Goal: Transaction & Acquisition: Obtain resource

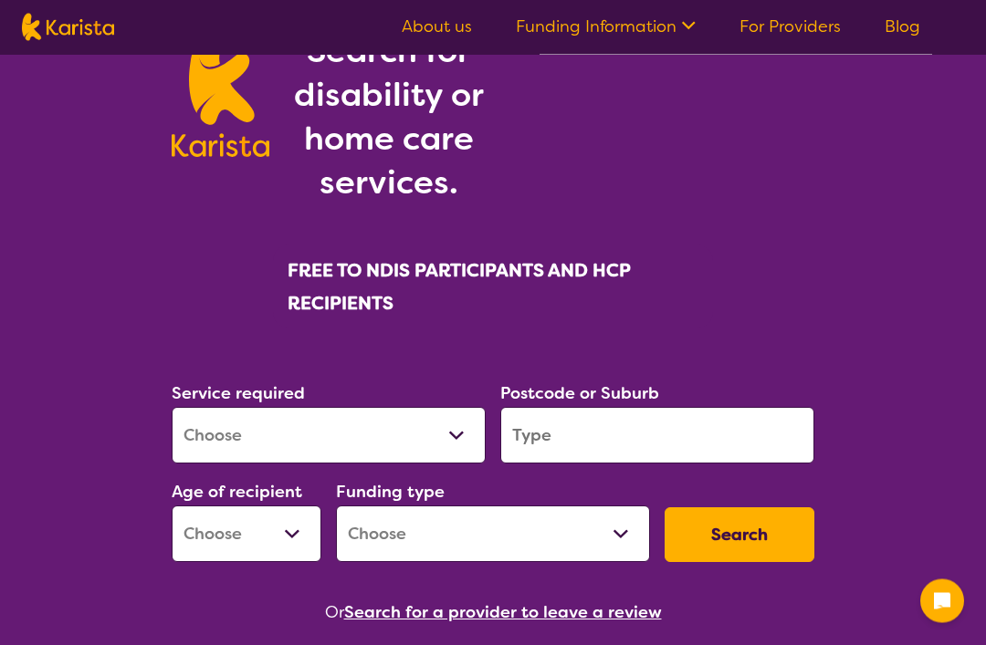
scroll to position [122, 0]
click at [358, 439] on select "Allied Health Assistant Assessment ([MEDICAL_DATA] or [MEDICAL_DATA]) Behaviour…" at bounding box center [329, 435] width 314 height 57
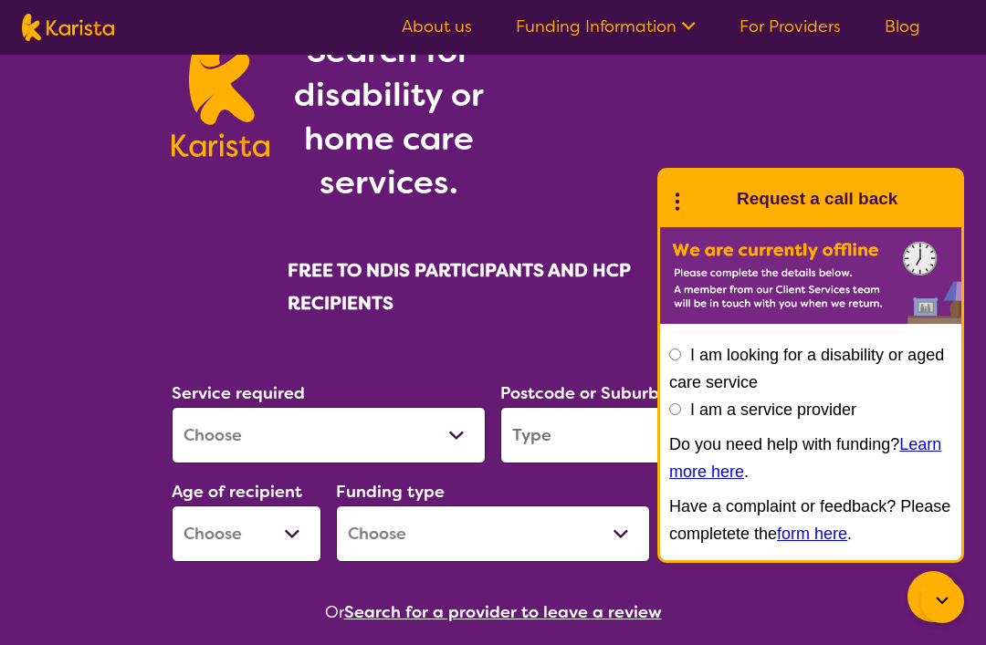
select select "NDIS Plan management"
select select "NDIS"
click at [571, 417] on input "search" at bounding box center [657, 435] width 314 height 57
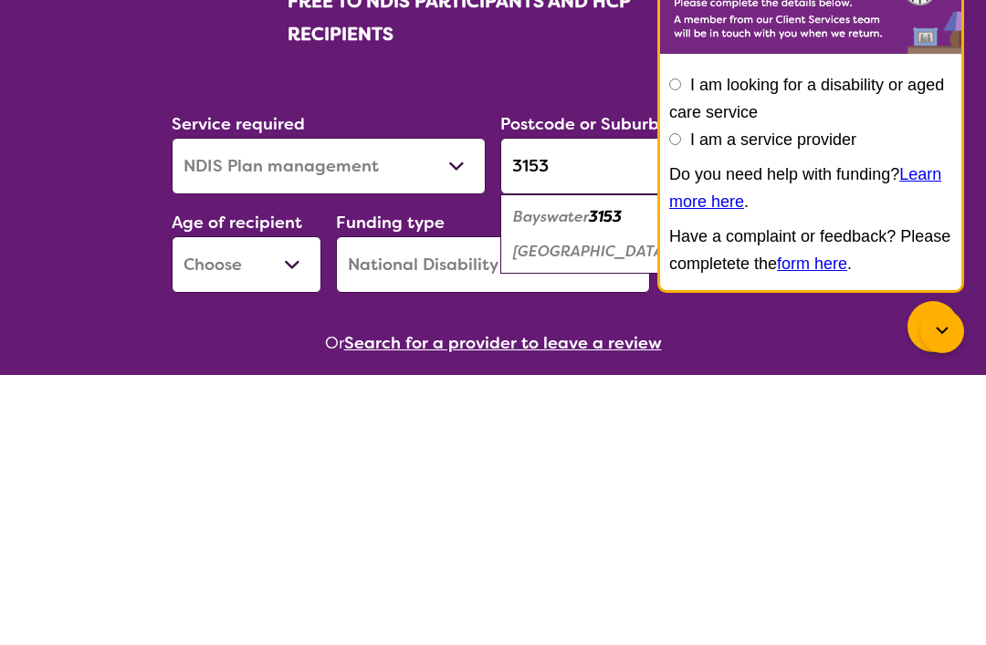
type input "3153"
click at [604, 512] on em "[GEOGRAPHIC_DATA]" at bounding box center [590, 521] width 155 height 19
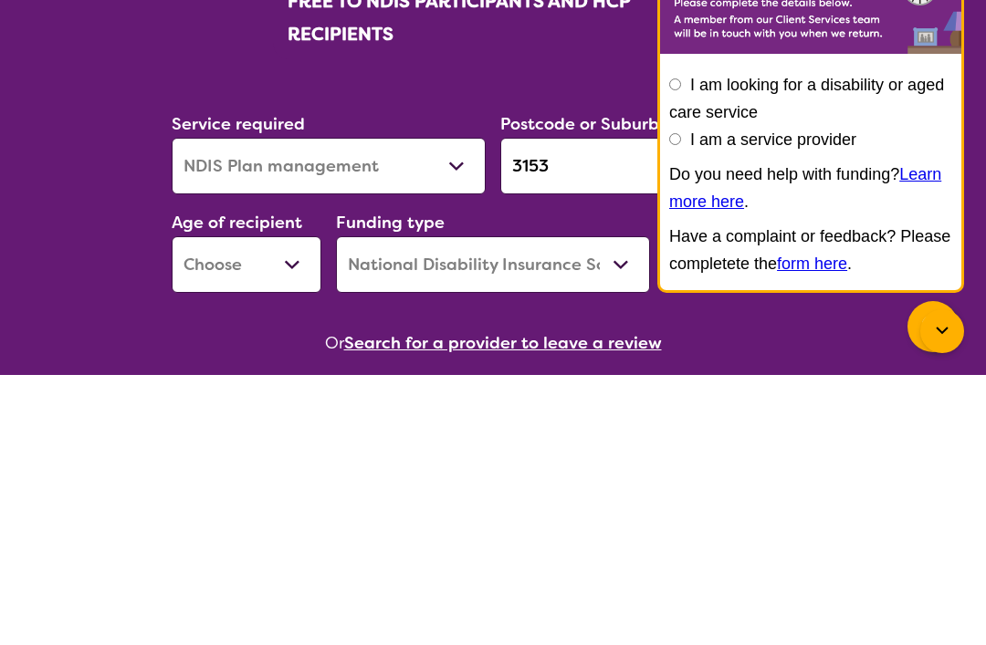
scroll to position [393, 0]
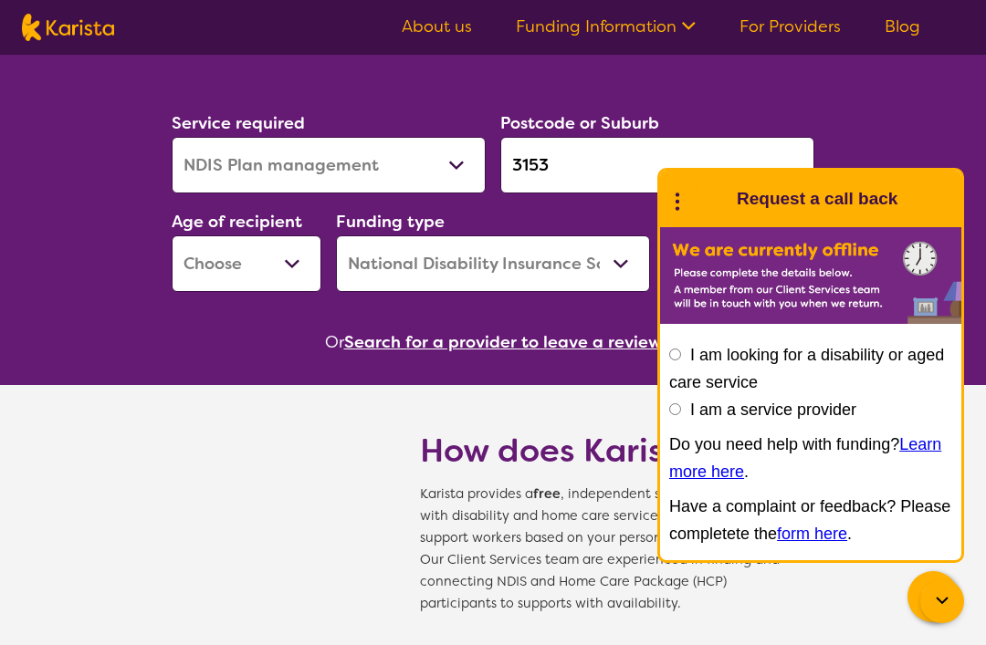
click at [300, 256] on select "Early Childhood - 0 to 9 Child - 10 to 11 Adolescent - 12 to 17 Adult - 18 to 6…" at bounding box center [247, 264] width 150 height 57
select select "AD"
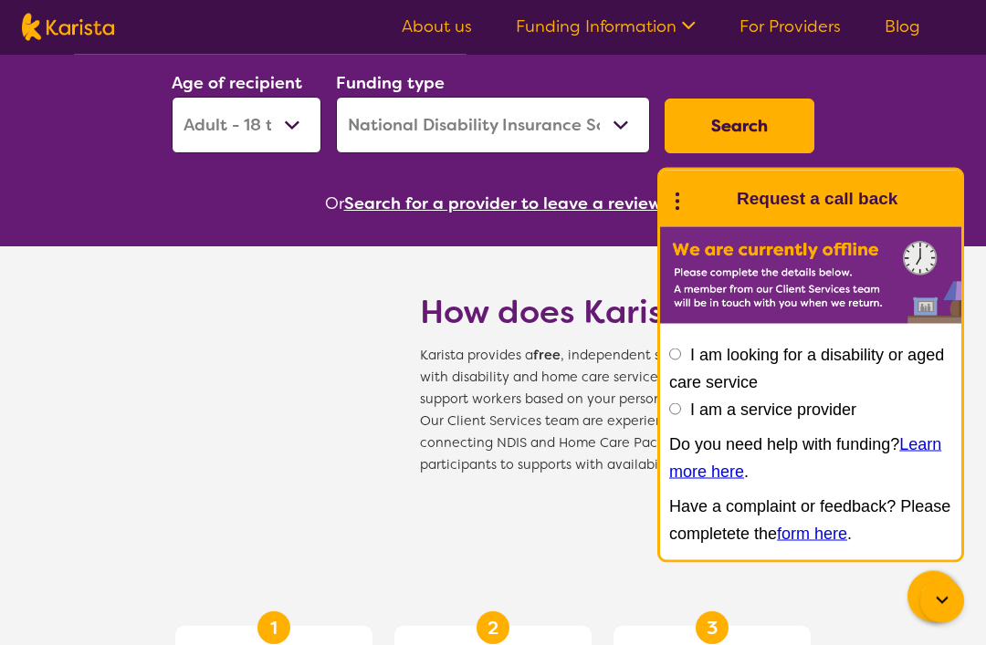
scroll to position [533, 0]
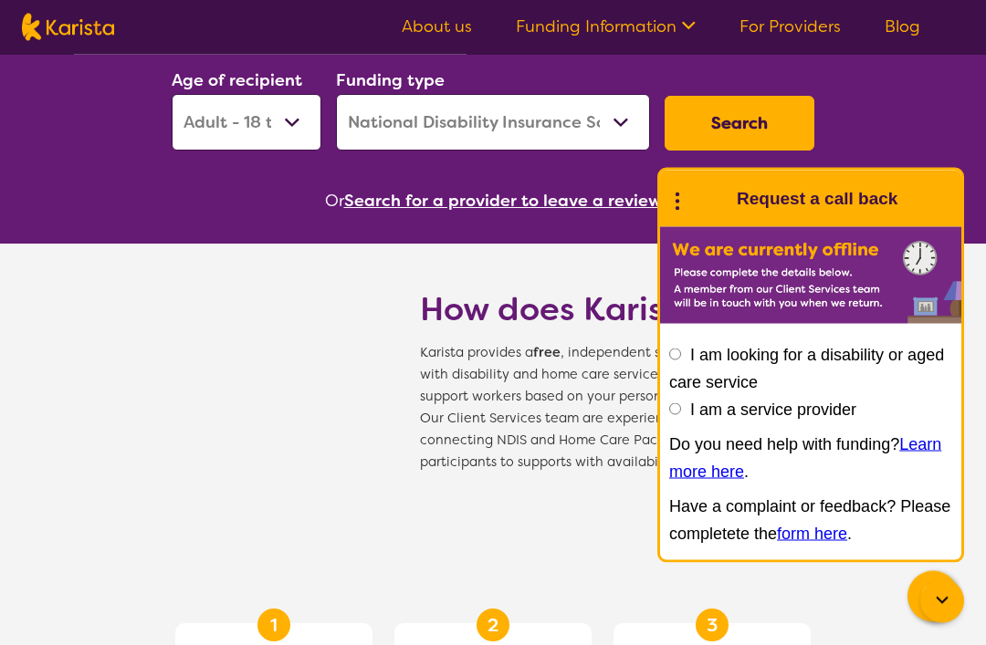
click at [753, 121] on button "Search" at bounding box center [740, 124] width 150 height 55
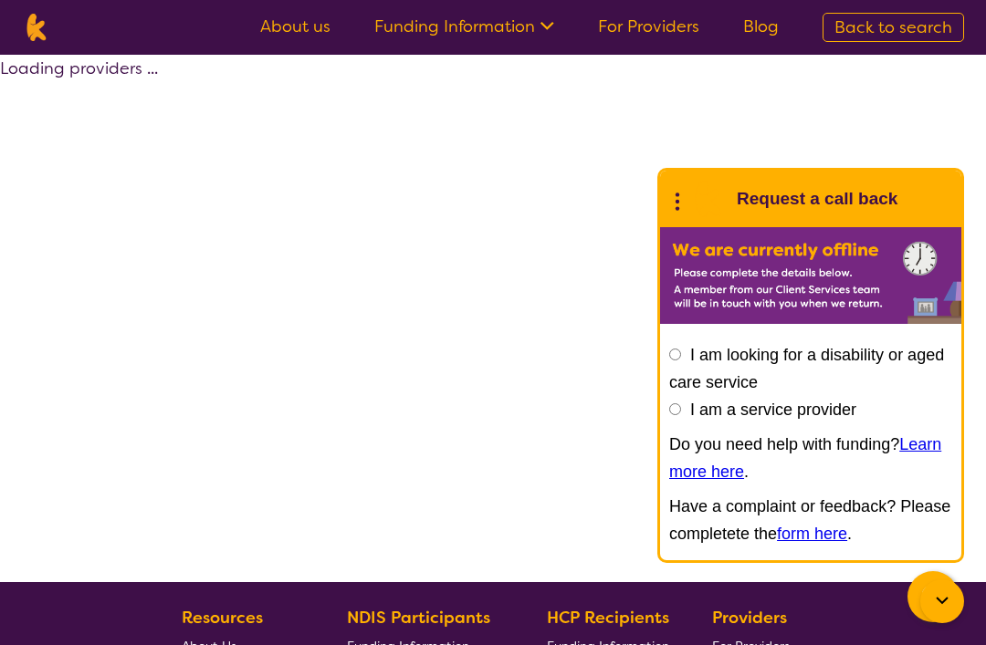
select select "by_score"
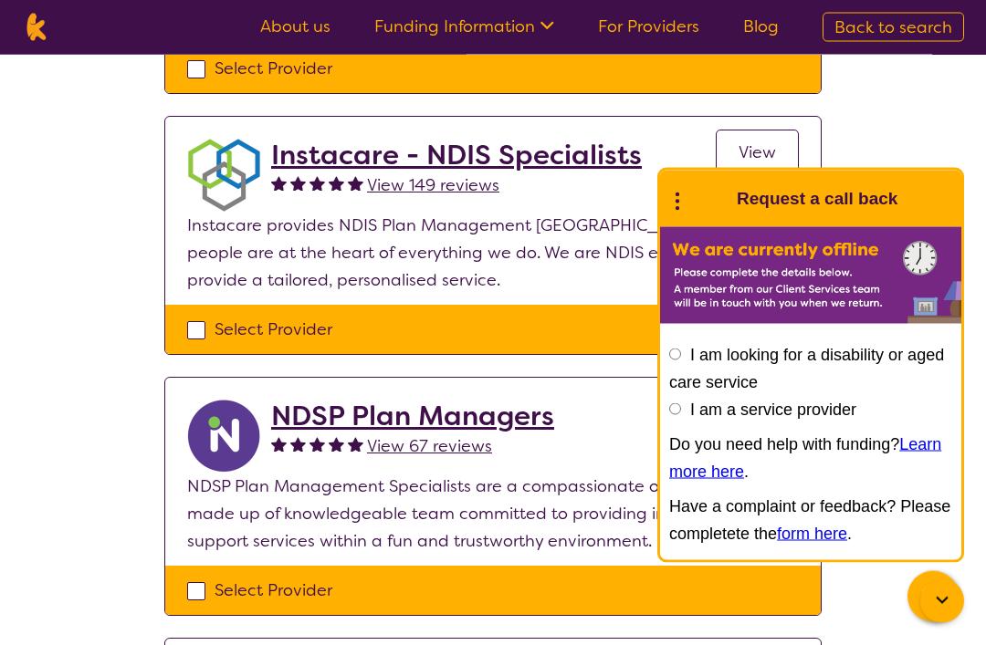
scroll to position [1141, 0]
click at [423, 180] on span "View 149 reviews" at bounding box center [433, 185] width 132 height 22
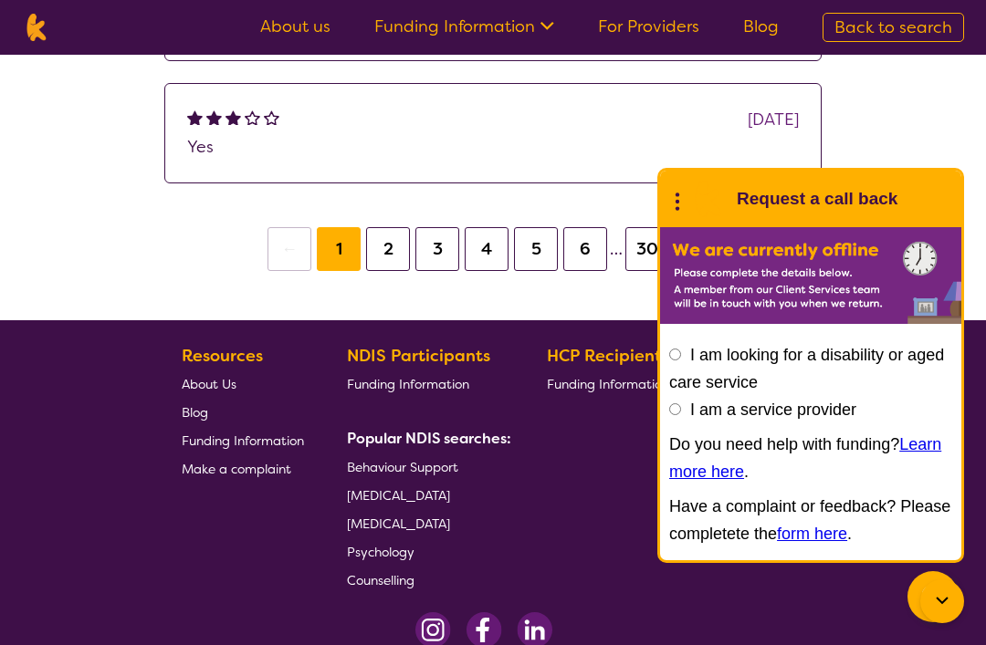
scroll to position [712, 0]
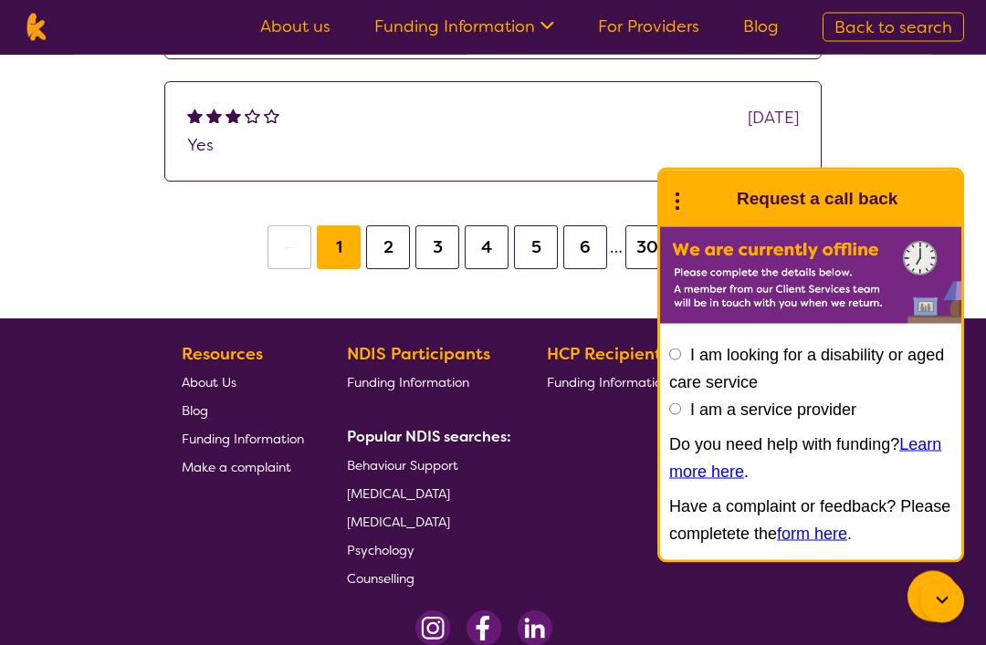
click at [360, 121] on div "[DATE]" at bounding box center [493, 118] width 612 height 27
click at [372, 257] on button "2" at bounding box center [388, 248] width 44 height 44
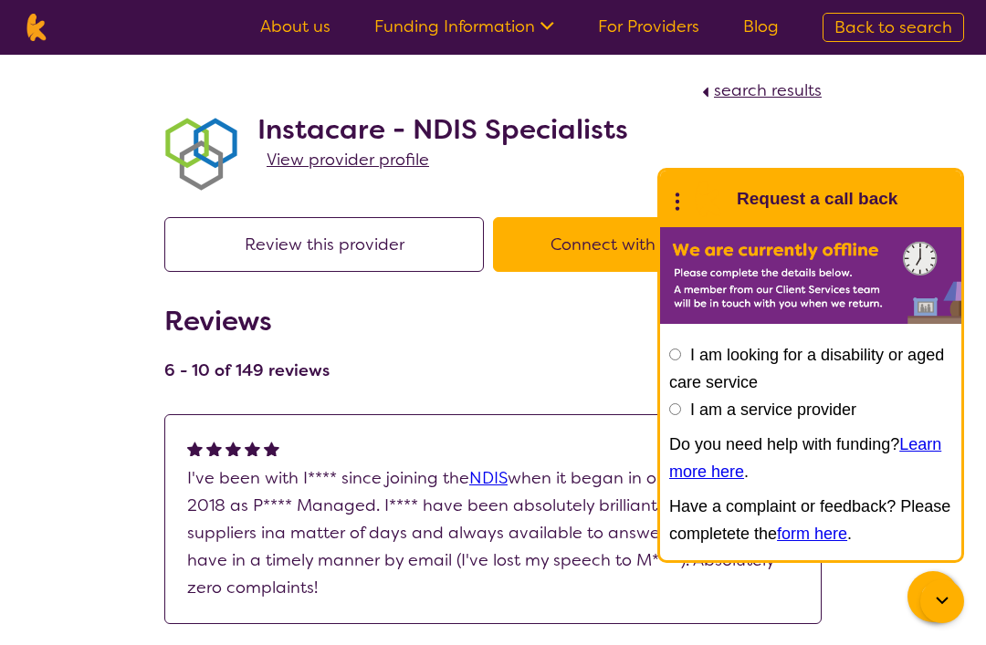
click at [365, 147] on link "View provider profile" at bounding box center [348, 159] width 162 height 27
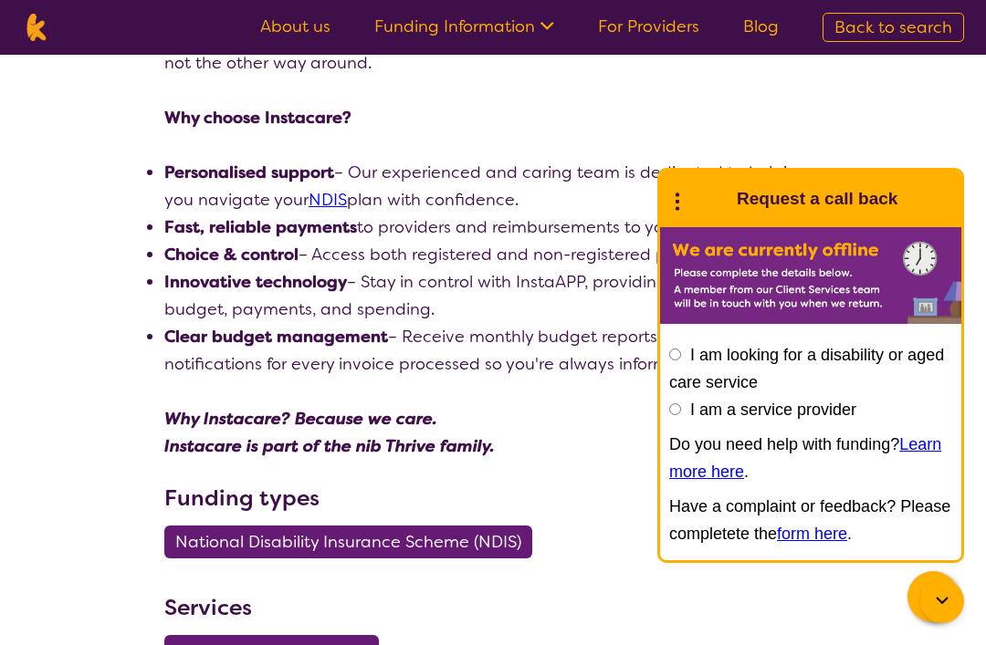
scroll to position [480, 0]
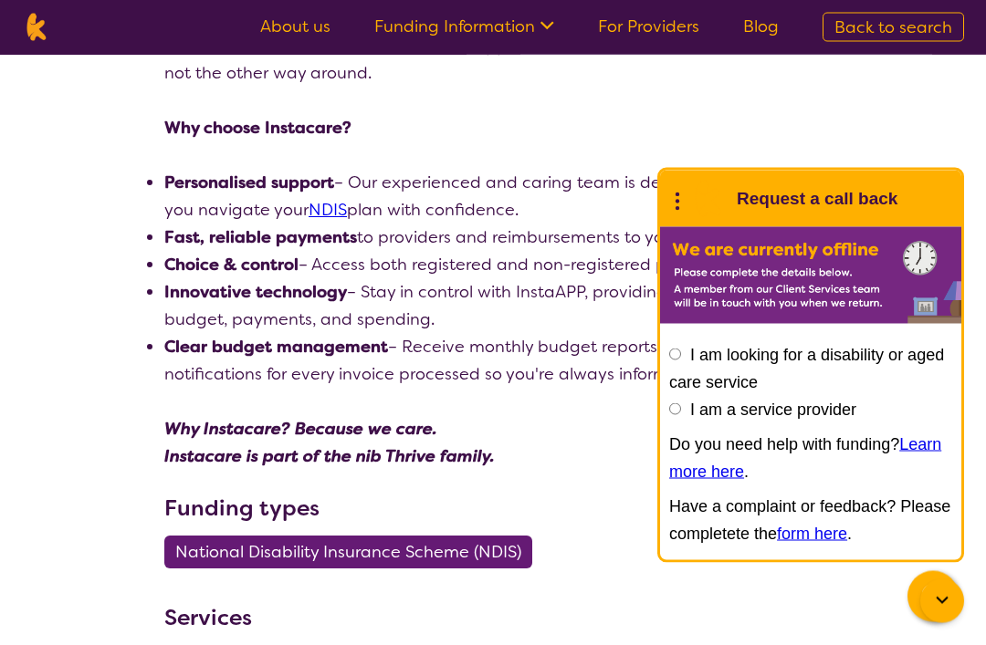
click at [938, 602] on icon at bounding box center [942, 602] width 22 height 22
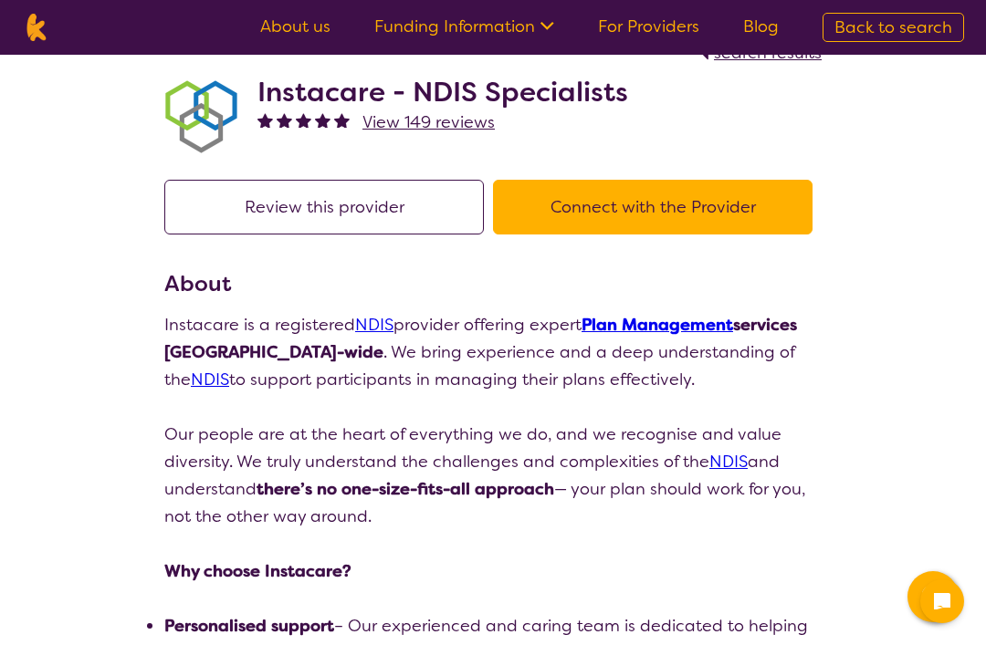
scroll to position [0, 0]
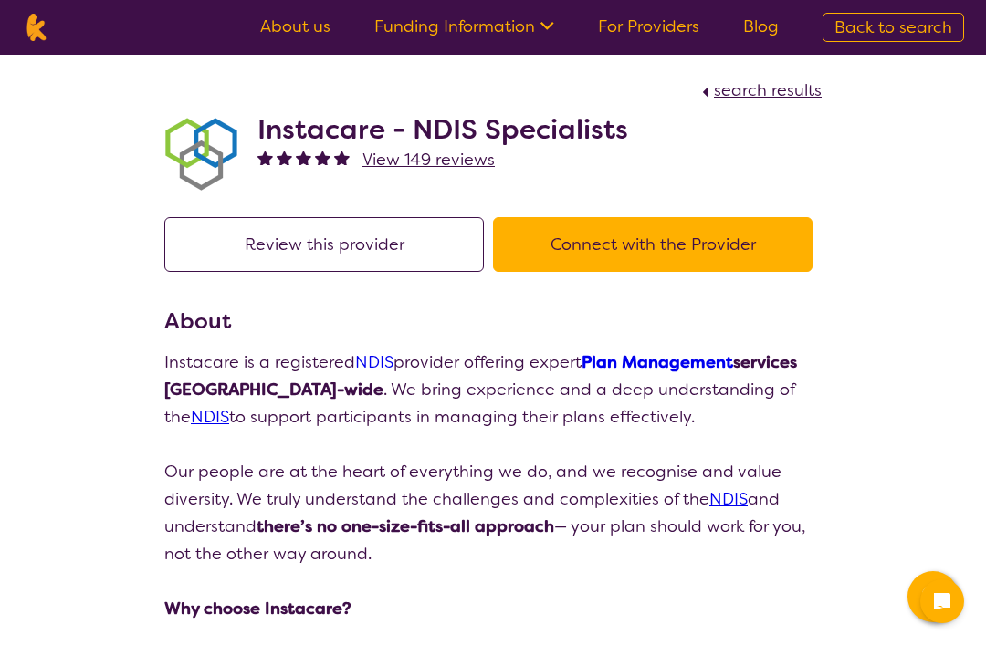
click at [456, 23] on link "Funding Information" at bounding box center [464, 27] width 180 height 22
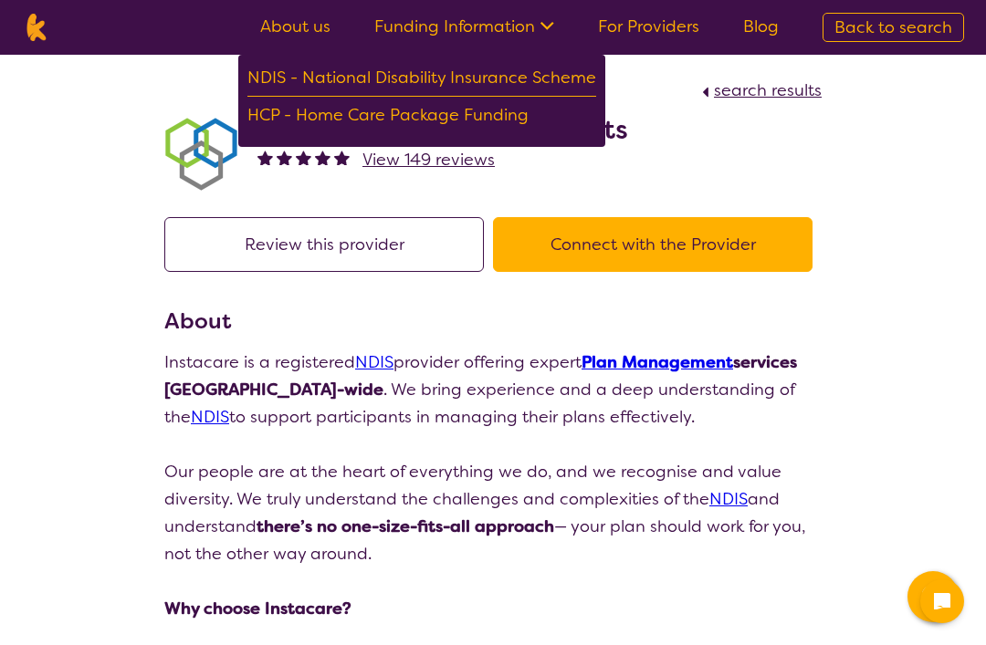
click at [525, 75] on div "NDIS - National Disability Insurance Scheme" at bounding box center [421, 80] width 349 height 33
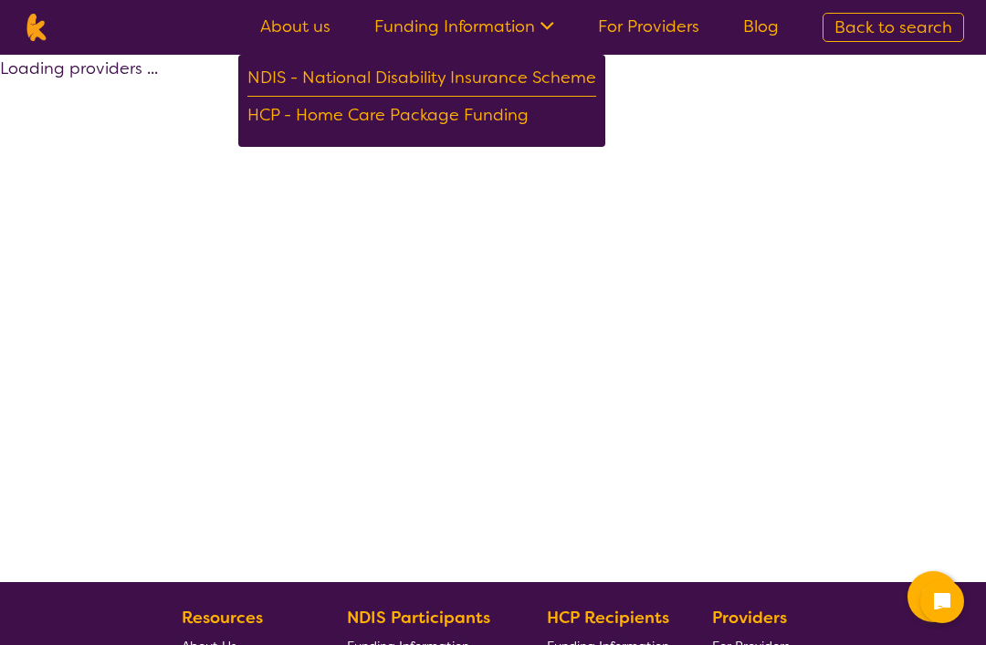
select select "by_score"
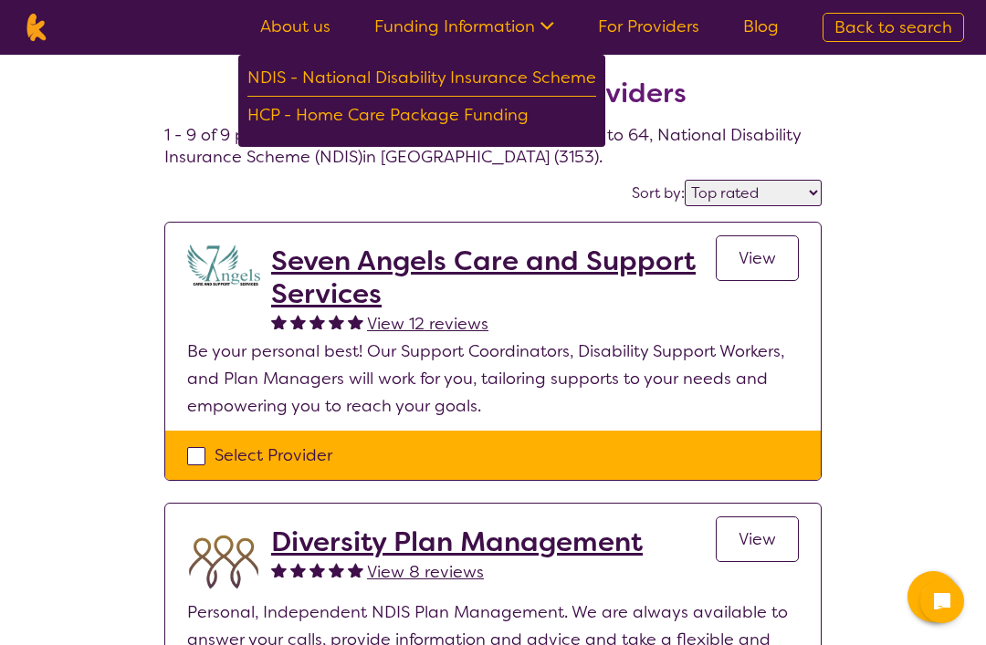
click at [533, 21] on link "Funding Information" at bounding box center [464, 27] width 180 height 22
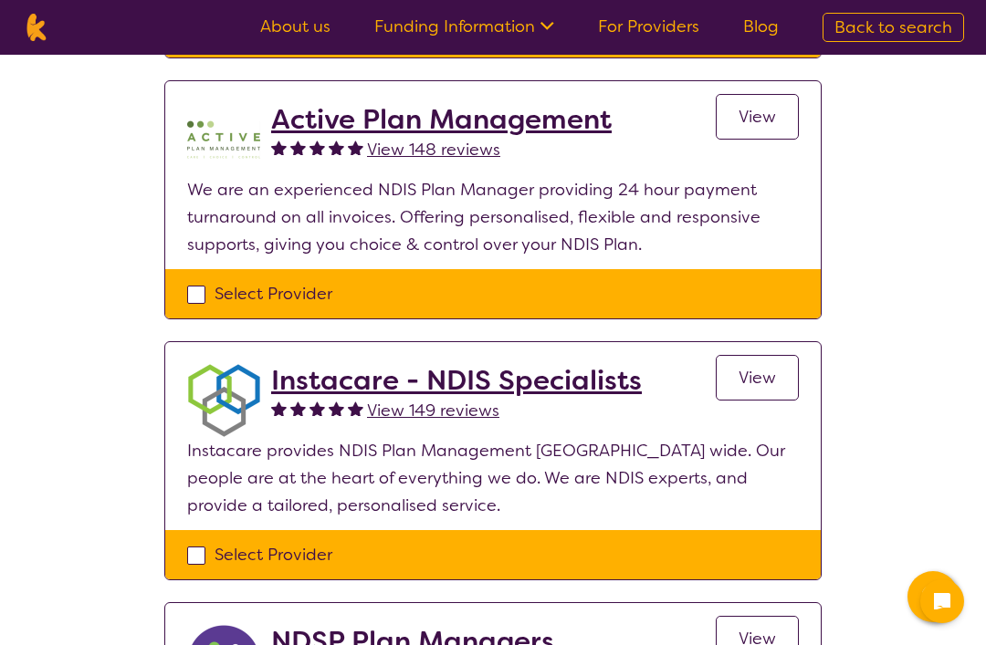
scroll to position [915, 0]
click at [438, 146] on span "View 148 reviews" at bounding box center [433, 151] width 133 height 22
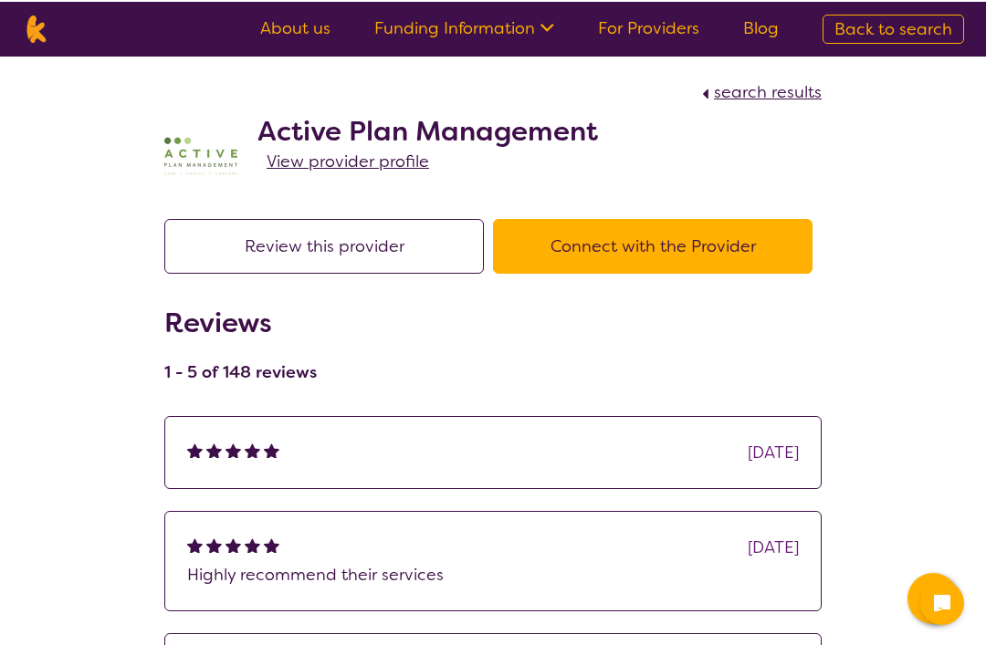
scroll to position [916, 0]
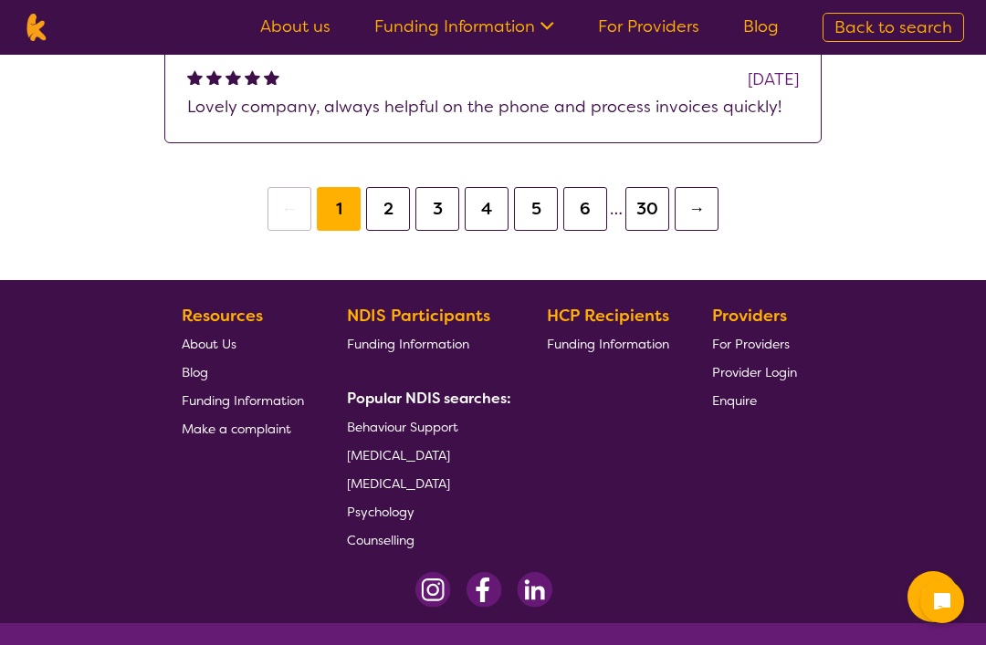
select select "by_score"
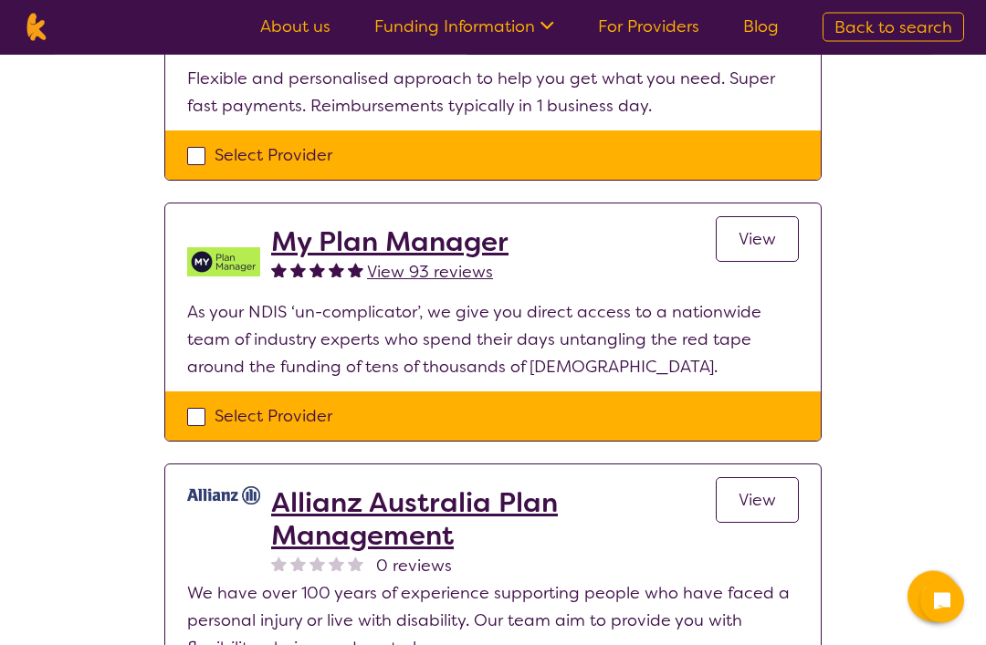
scroll to position [1812, 0]
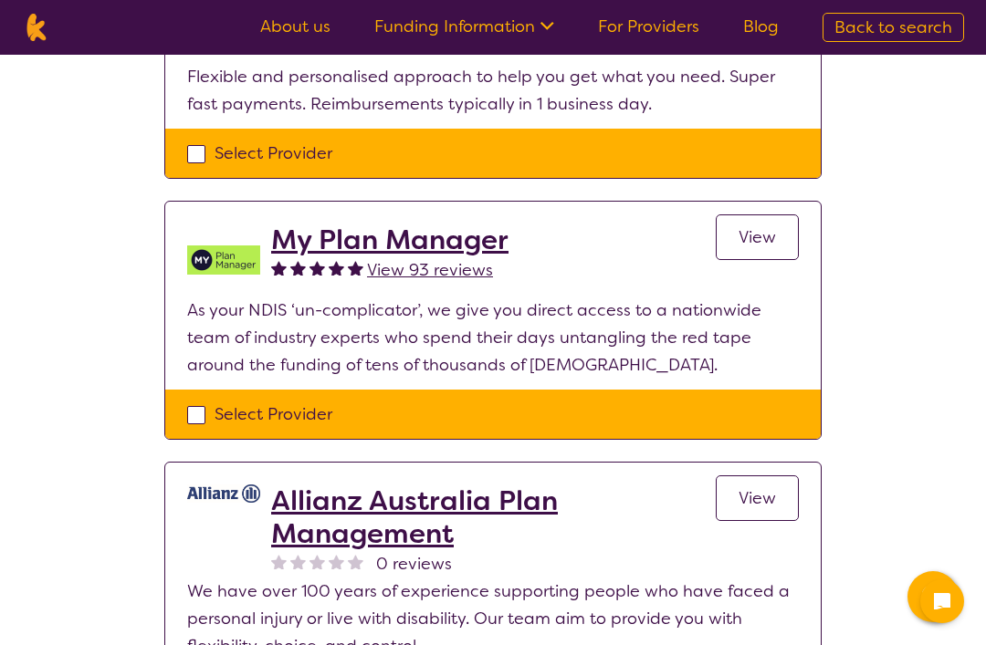
click at [445, 266] on span "View 93 reviews" at bounding box center [430, 270] width 126 height 22
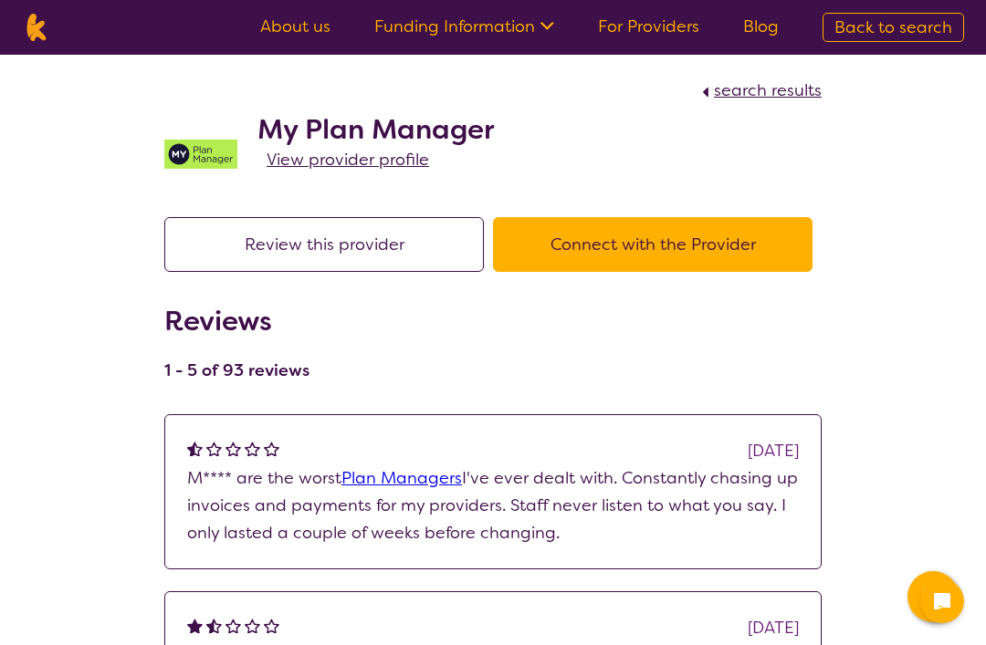
select select "by_score"
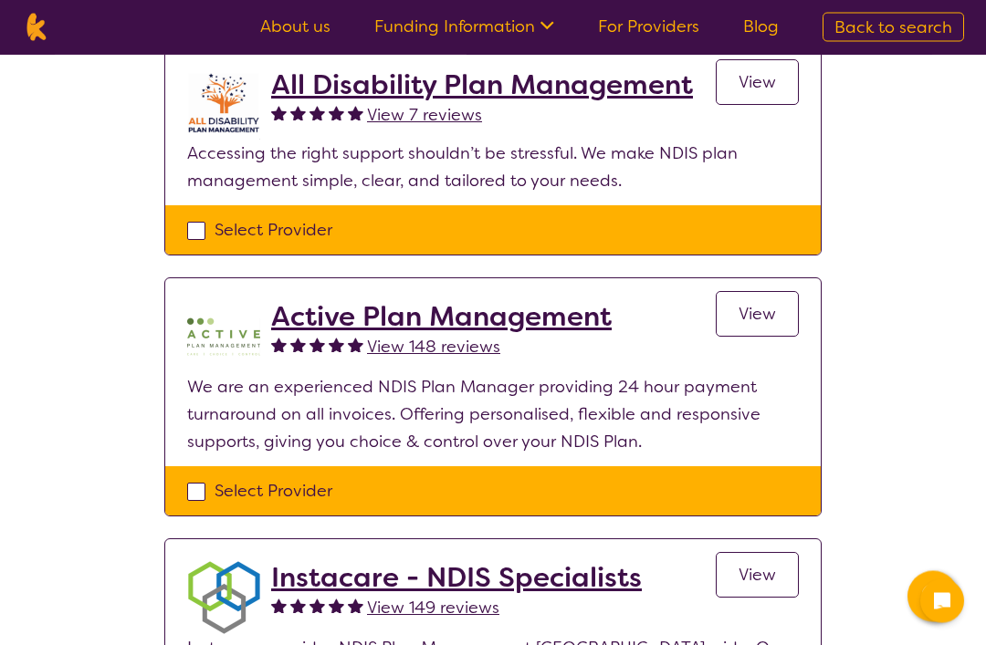
scroll to position [718, 0]
click at [464, 351] on span "View 148 reviews" at bounding box center [433, 347] width 133 height 22
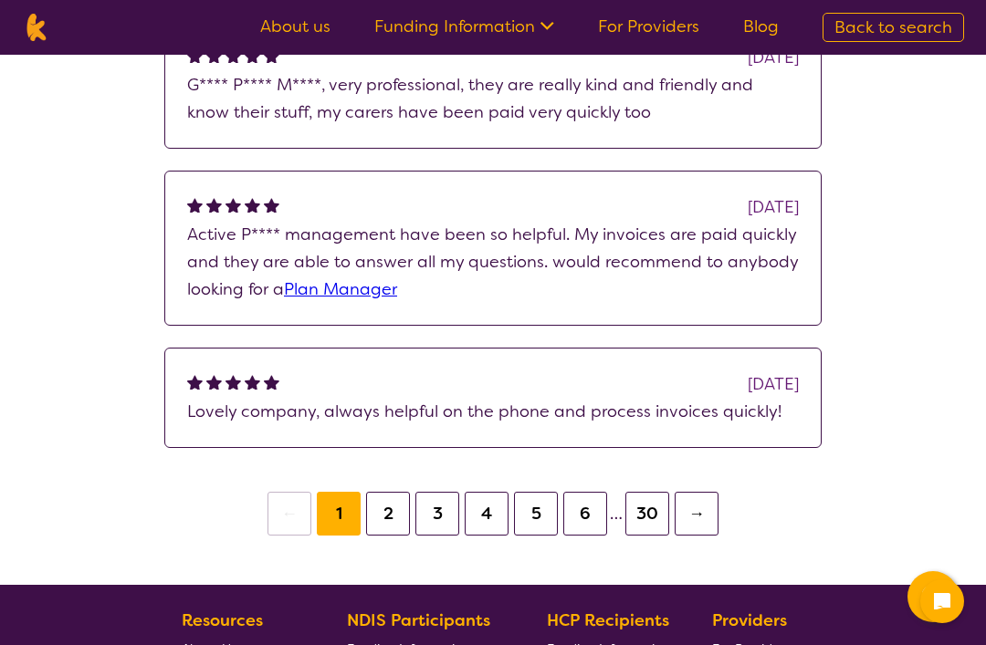
click at [393, 509] on button "2" at bounding box center [388, 514] width 44 height 44
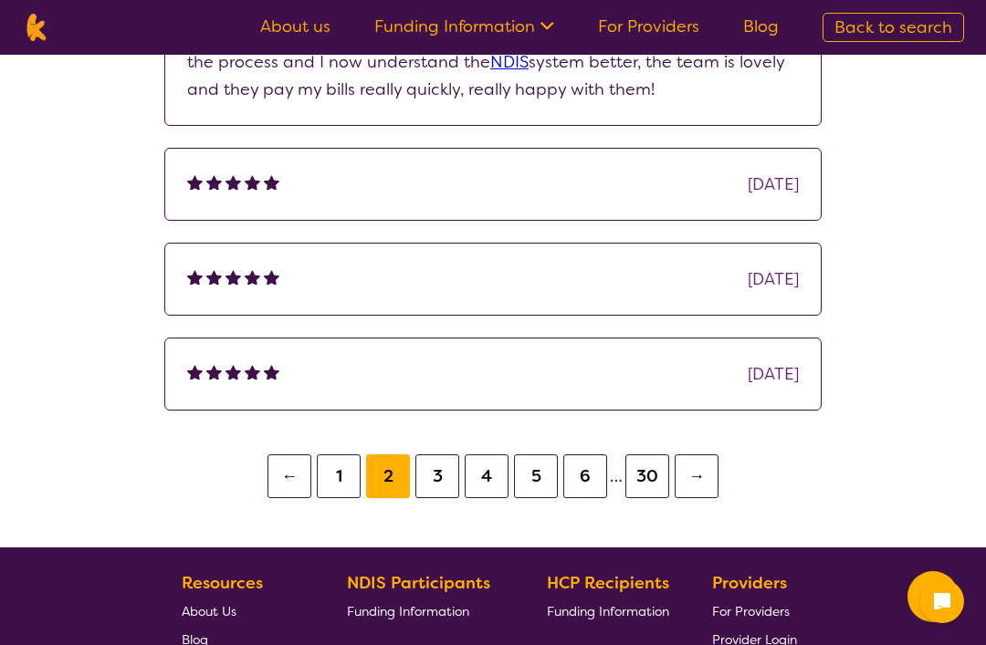
click at [441, 478] on button "3" at bounding box center [437, 477] width 44 height 44
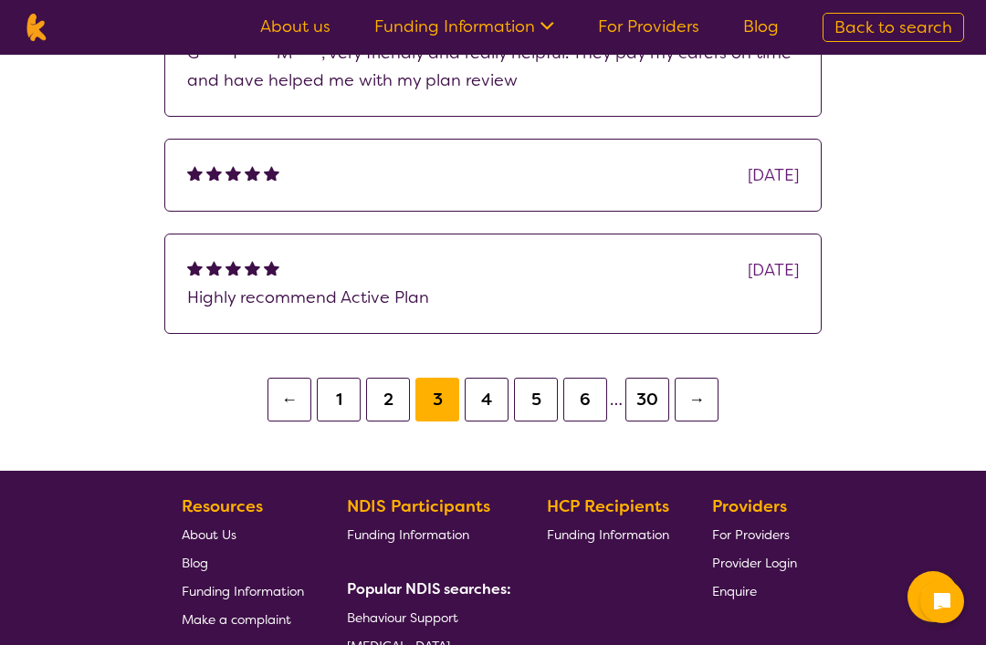
click at [485, 399] on button "4" at bounding box center [487, 400] width 44 height 44
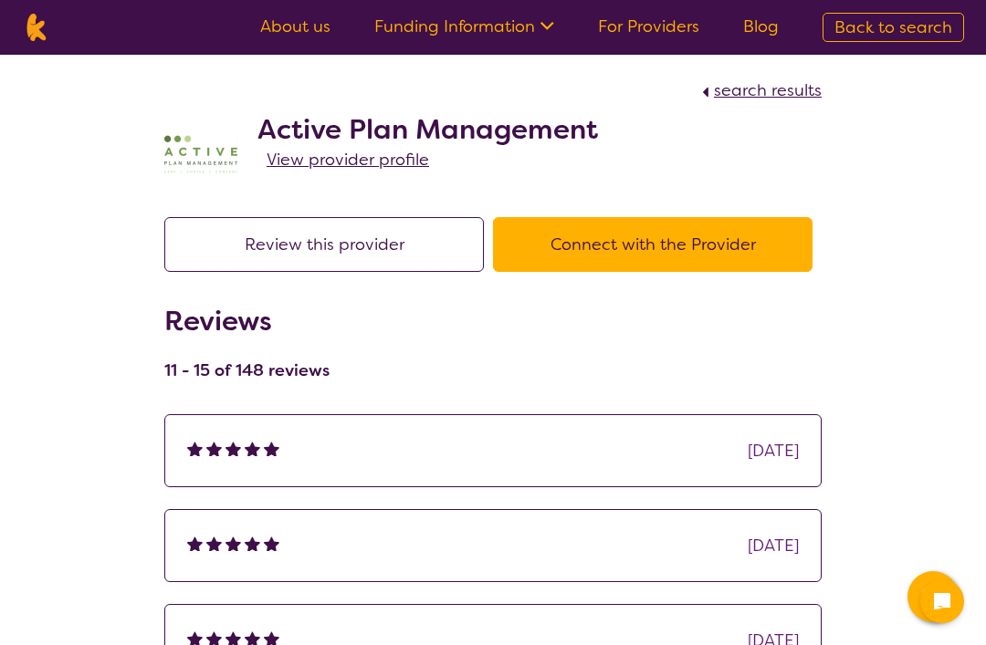
scroll to position [674, 0]
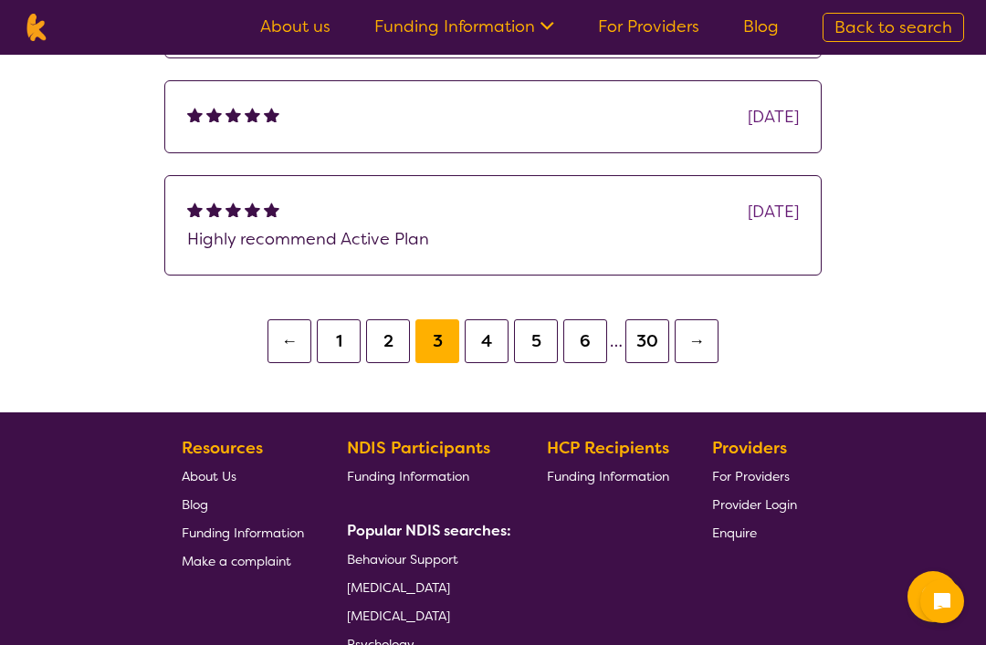
click at [334, 344] on button "1" at bounding box center [339, 342] width 44 height 44
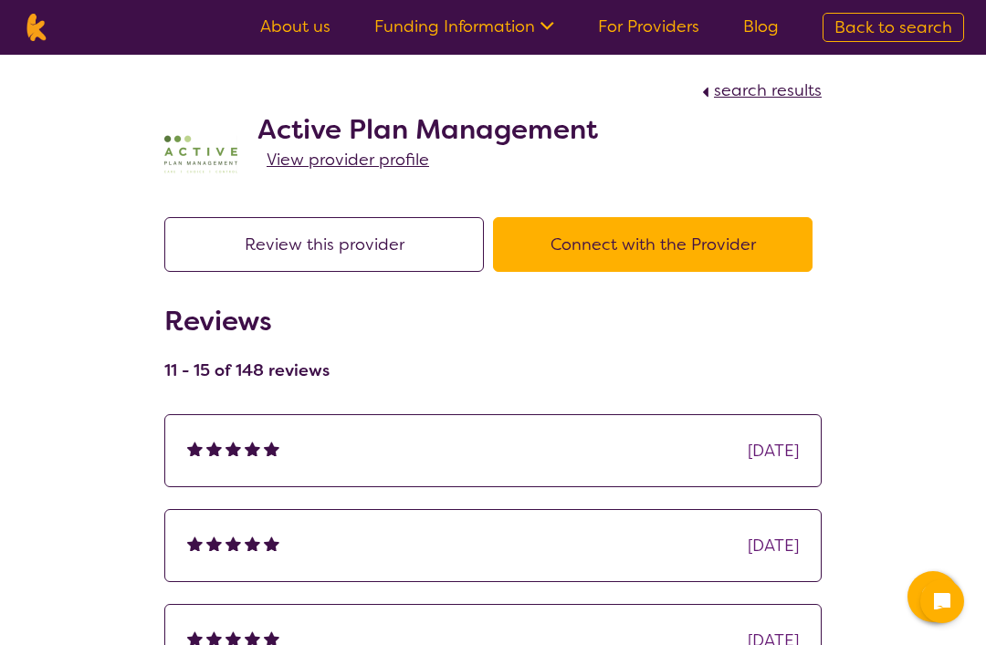
scroll to position [674, 0]
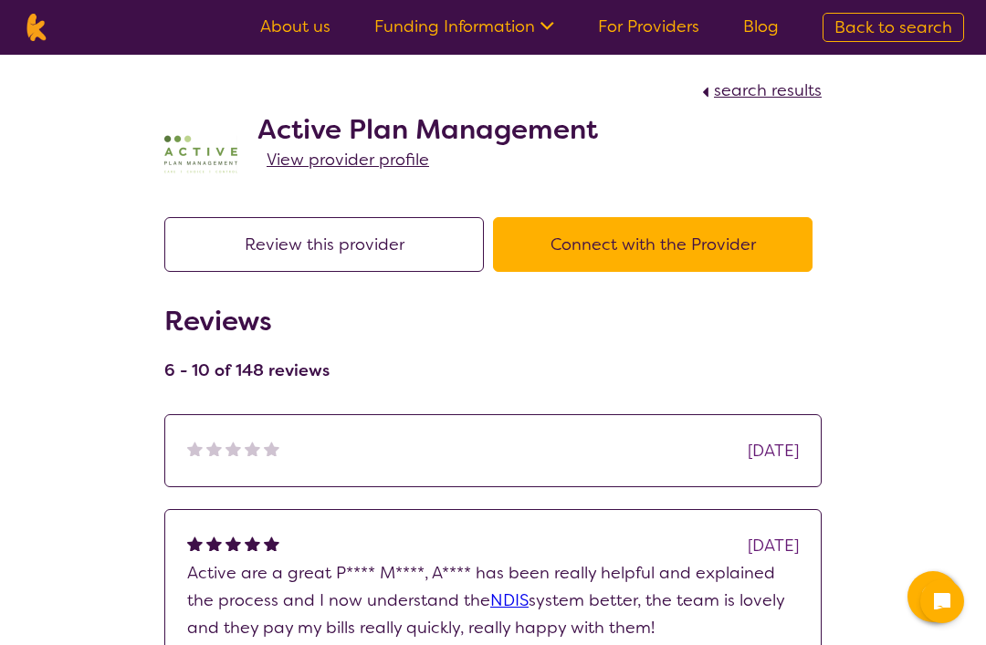
scroll to position [669, 0]
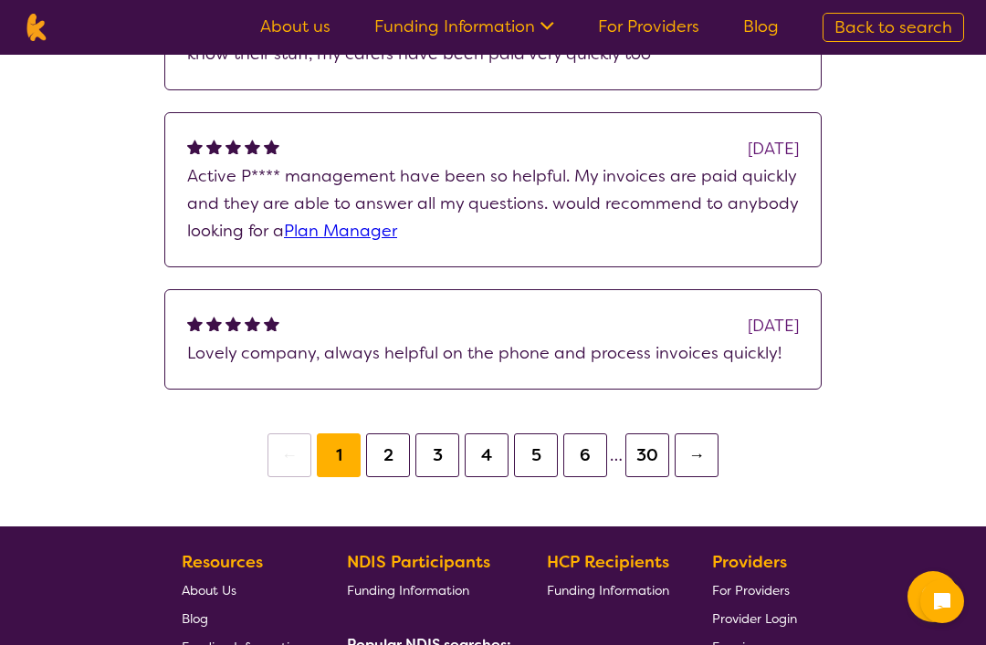
click at [628, 402] on section "Review this provider Connect with the Provider Reviews 1 - 5 of 148 reviews Aug…" at bounding box center [492, 4] width 701 height 957
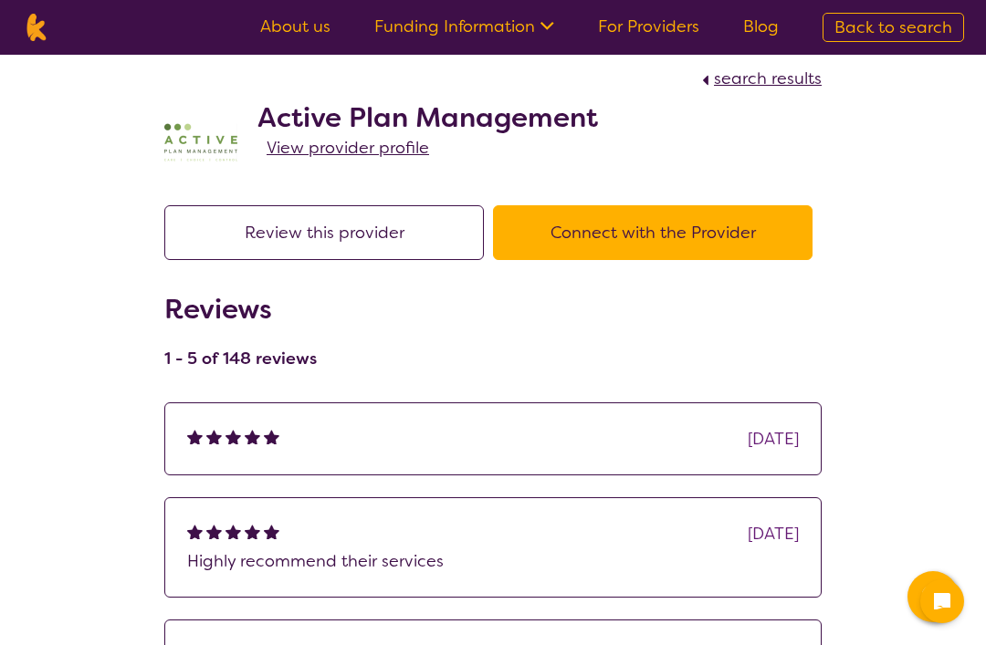
scroll to position [0, 0]
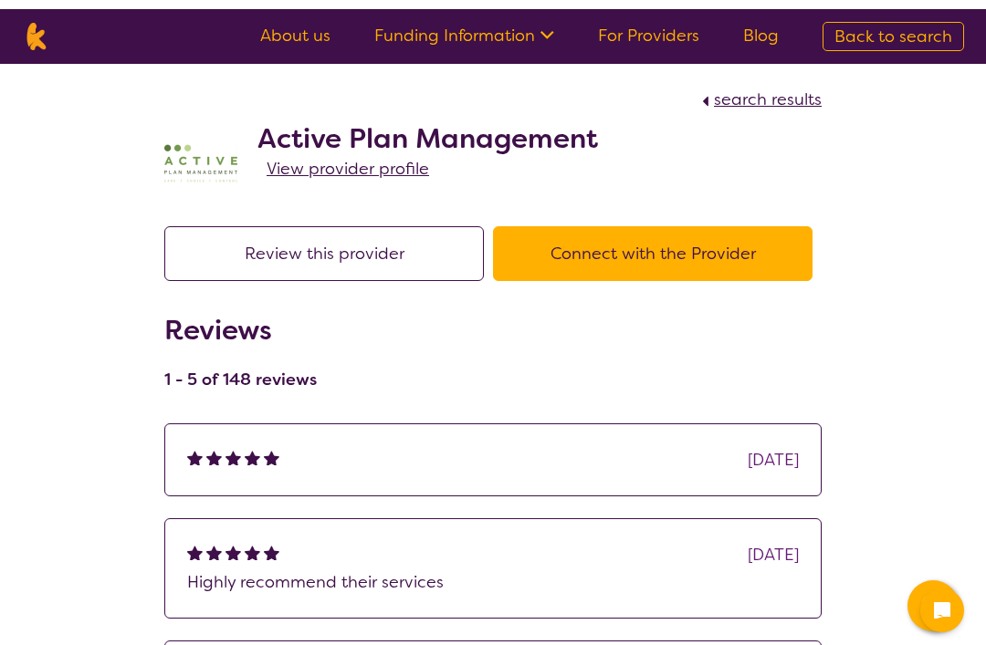
select select "by_score"
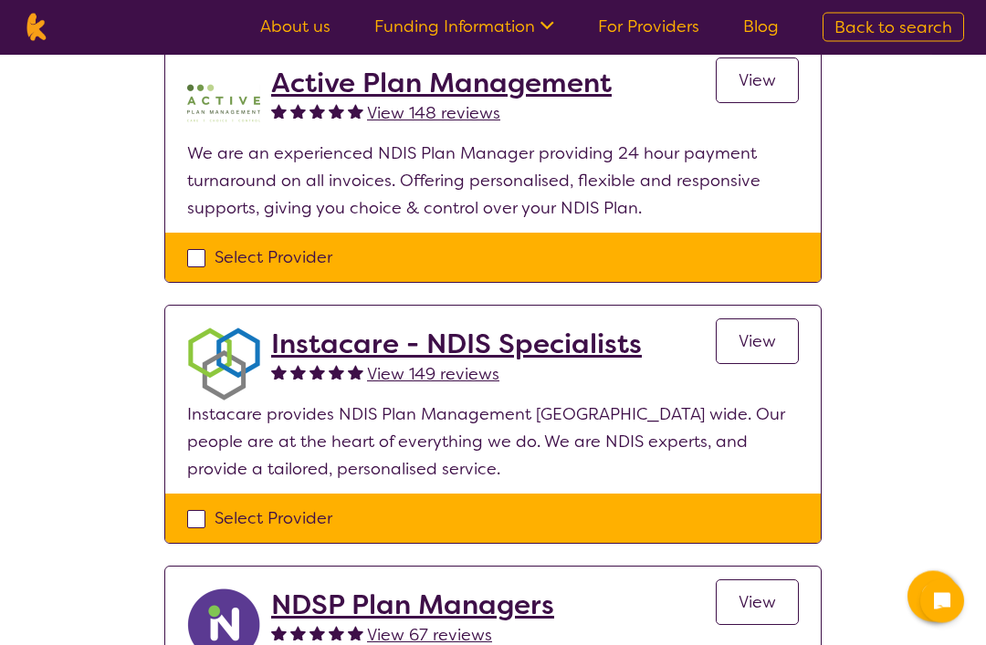
scroll to position [955, 0]
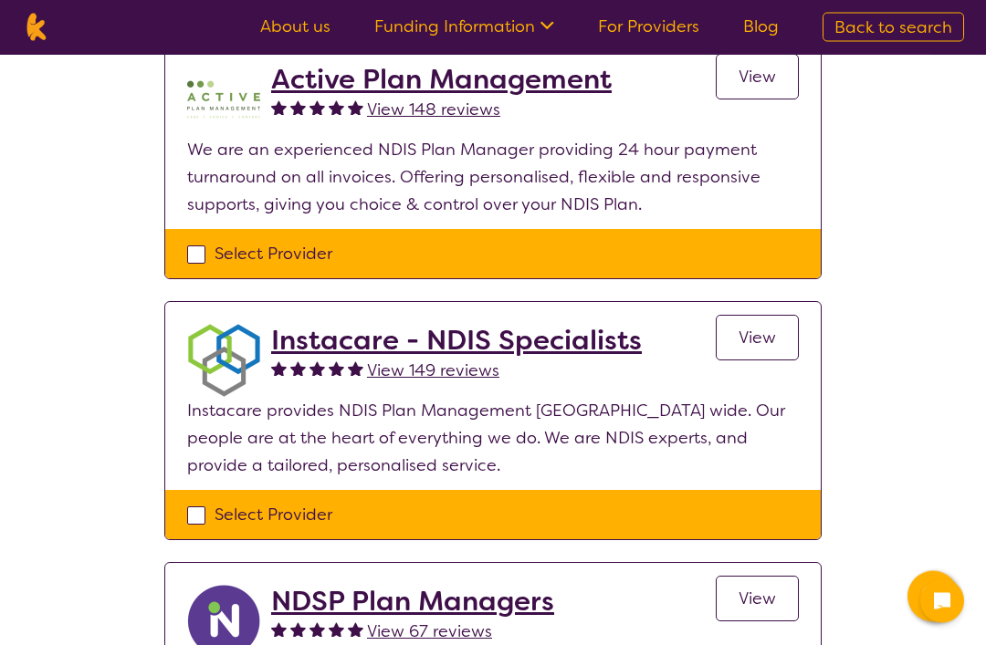
click at [464, 372] on span "View 149 reviews" at bounding box center [433, 372] width 132 height 22
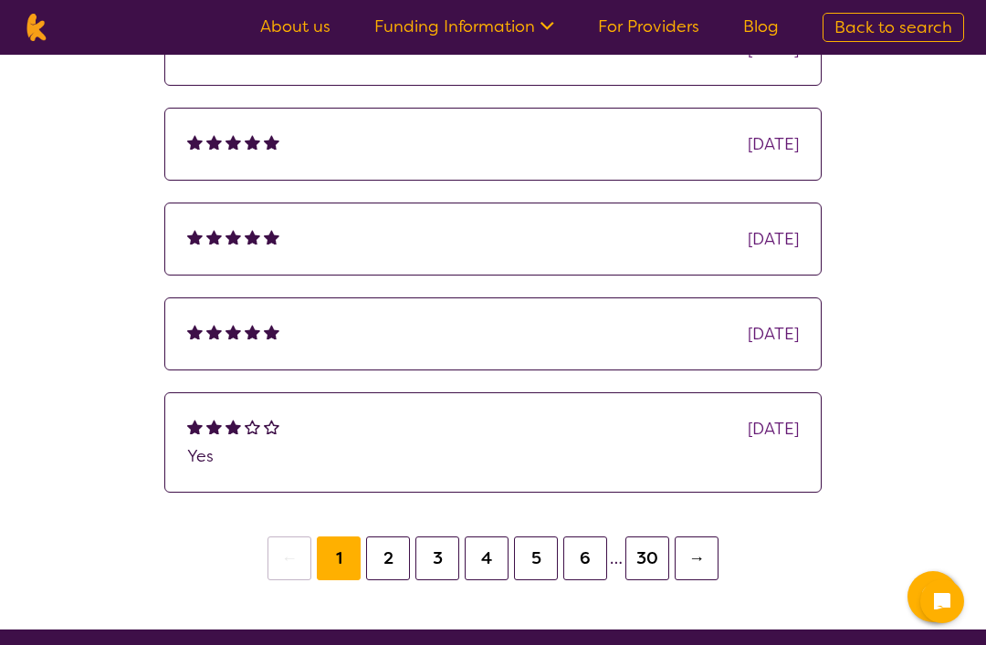
click at [382, 557] on button "2" at bounding box center [388, 559] width 44 height 44
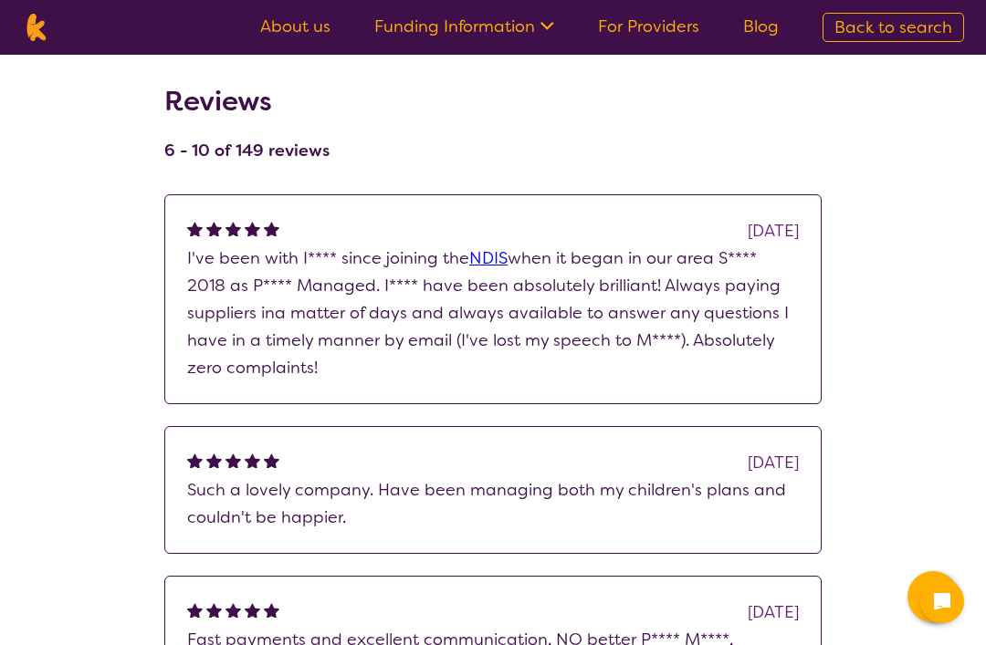
scroll to position [69, 0]
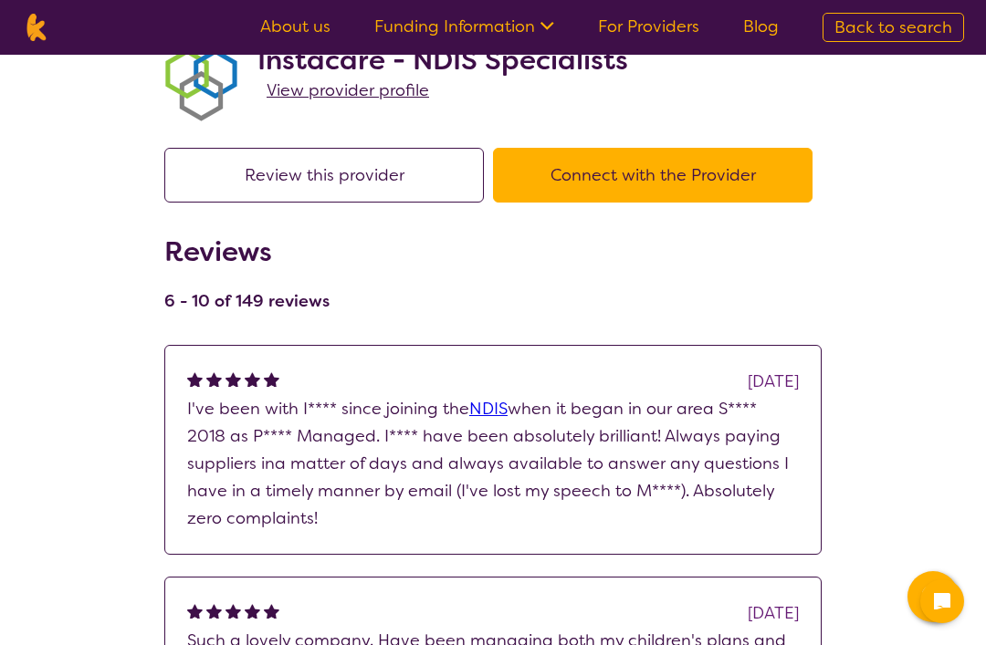
click at [521, 538] on div "Jun 2024 I've been with I**** since joining the NDIS when it began in our area …" at bounding box center [492, 450] width 657 height 210
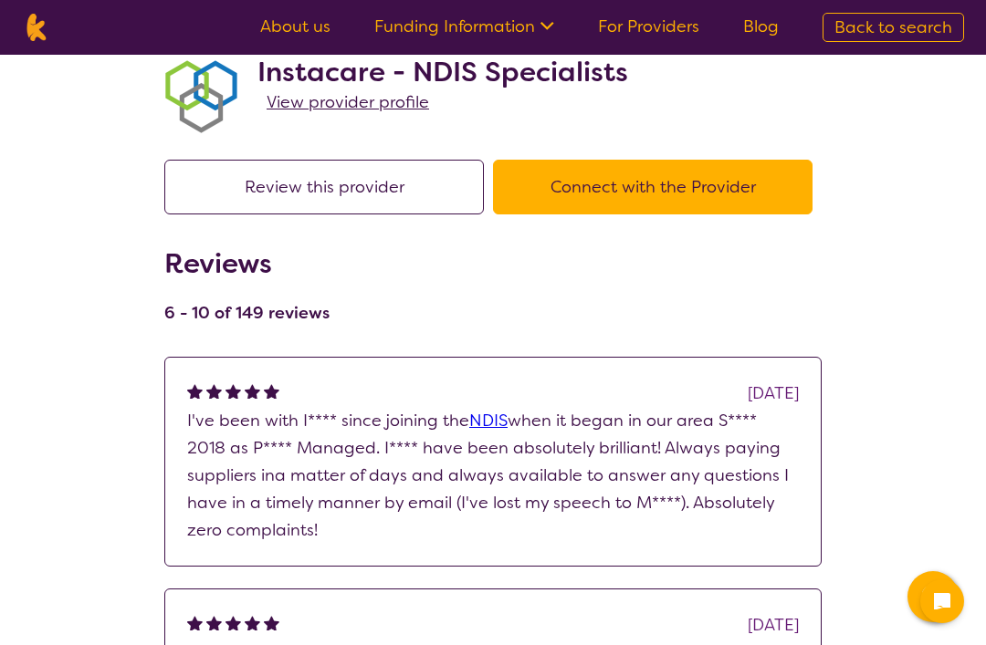
scroll to position [0, 0]
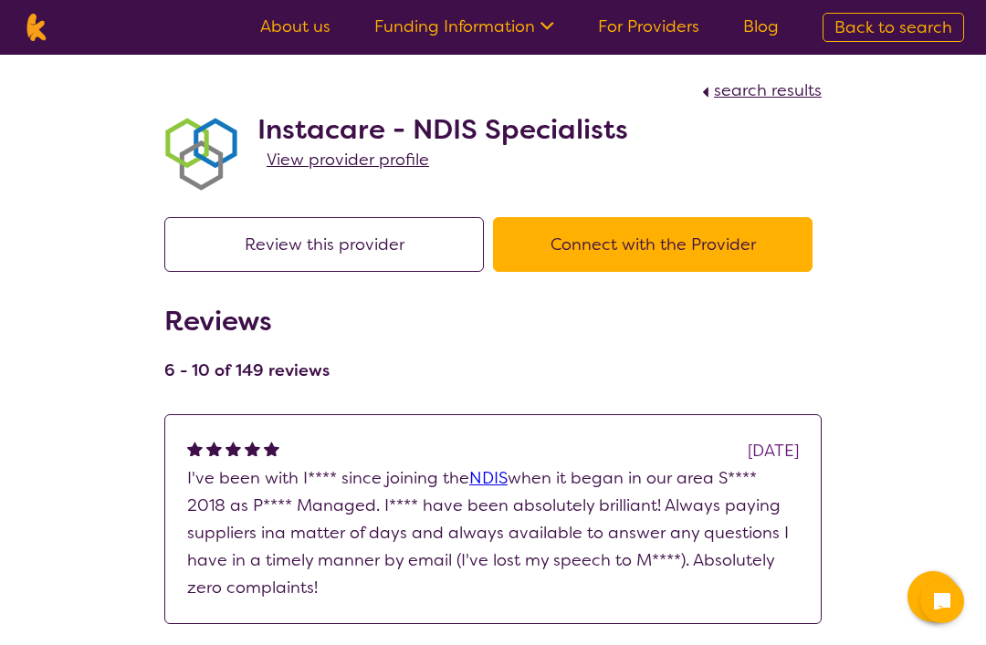
scroll to position [460, 0]
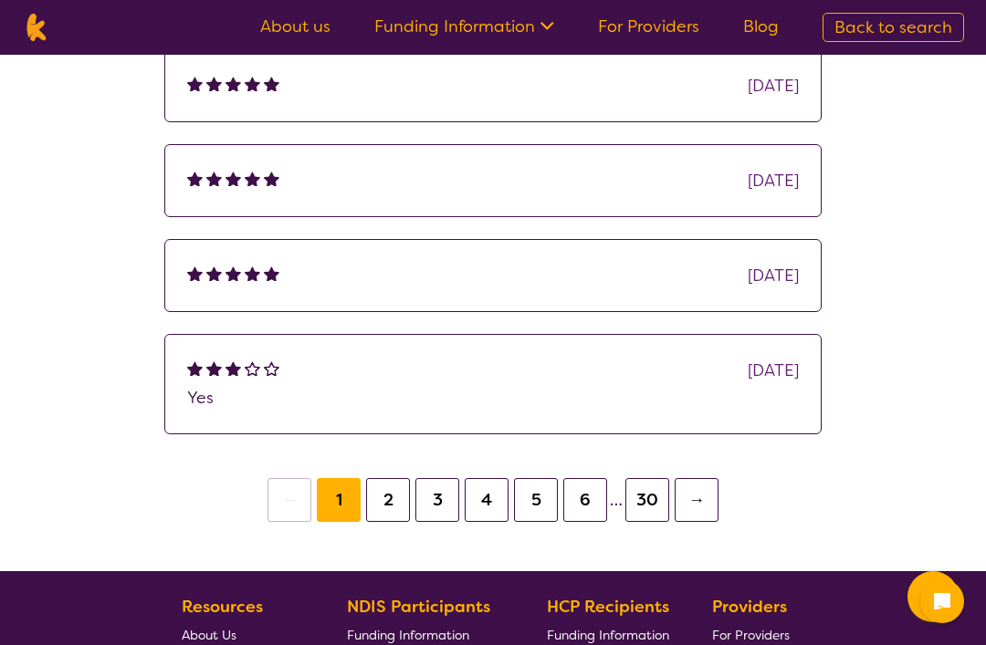
click at [439, 492] on button "3" at bounding box center [437, 500] width 44 height 44
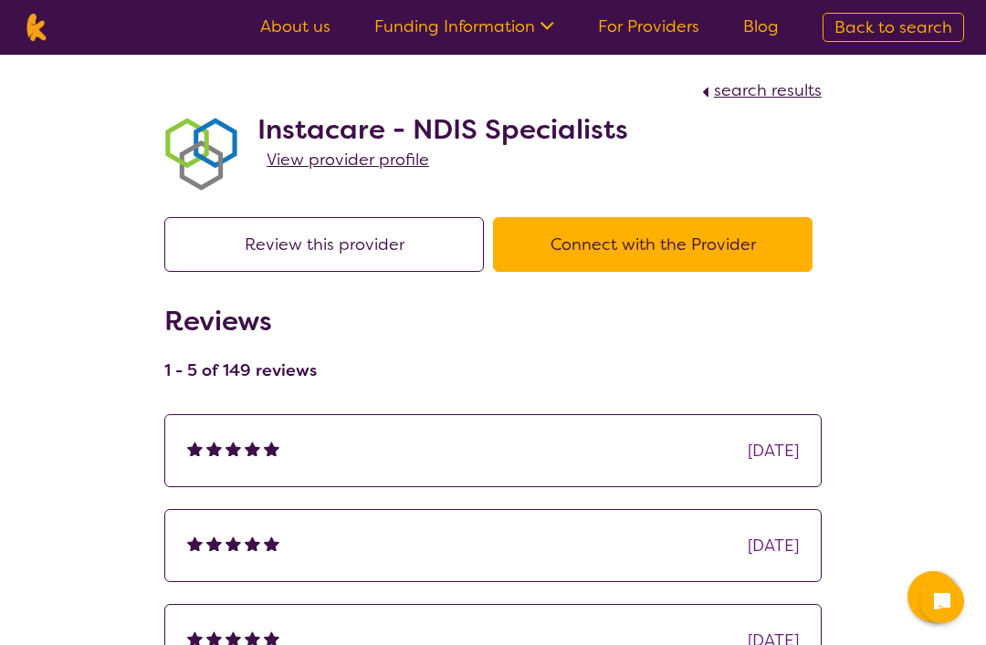
scroll to position [460, 0]
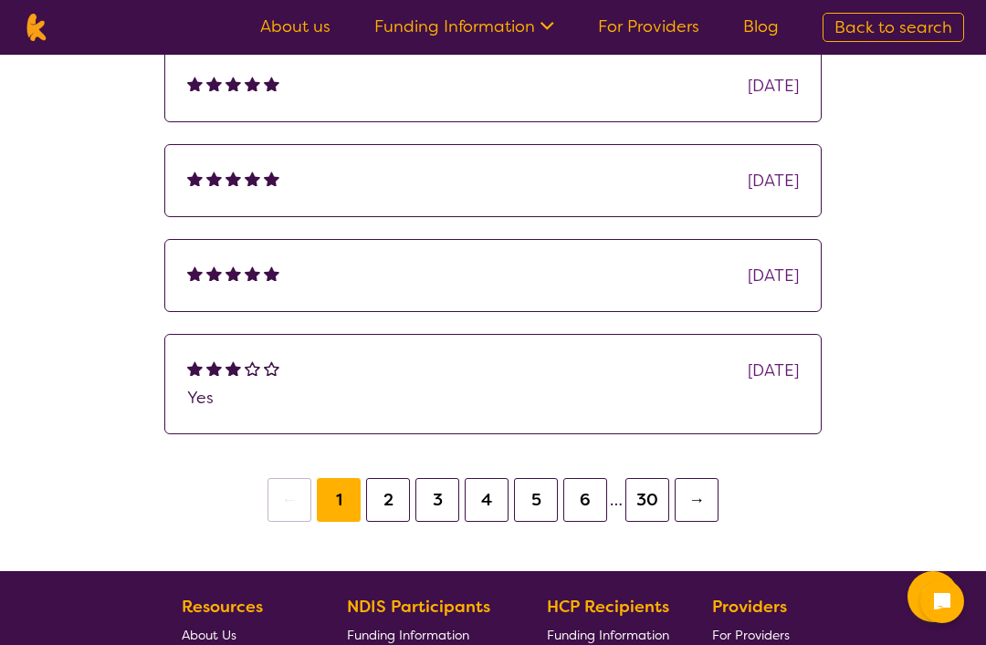
click at [542, 500] on button "5" at bounding box center [536, 500] width 44 height 44
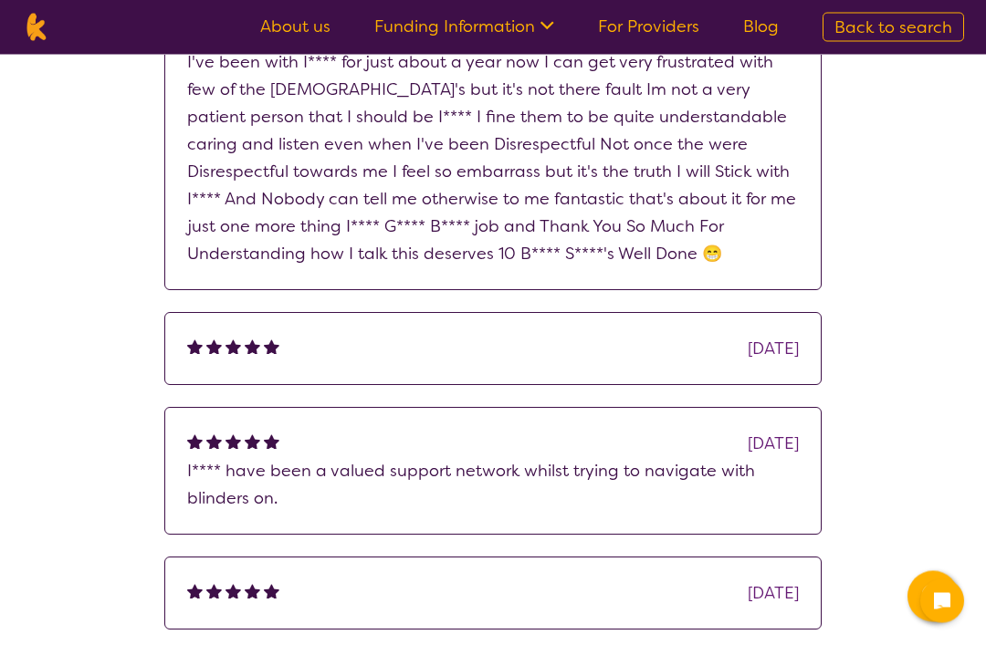
scroll to position [417, 0]
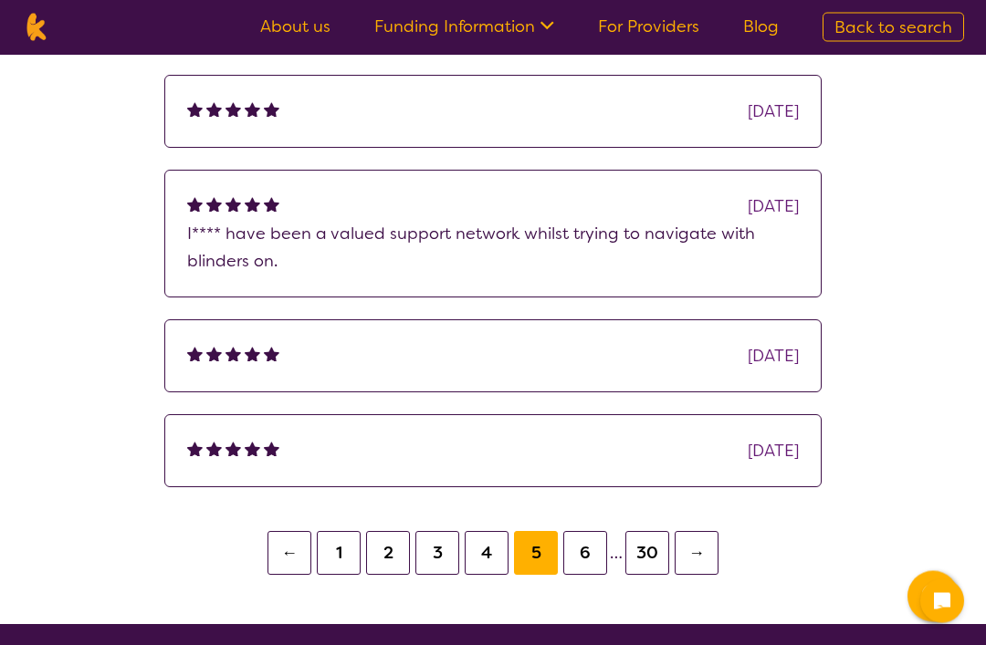
click at [591, 560] on button "6" at bounding box center [585, 554] width 44 height 44
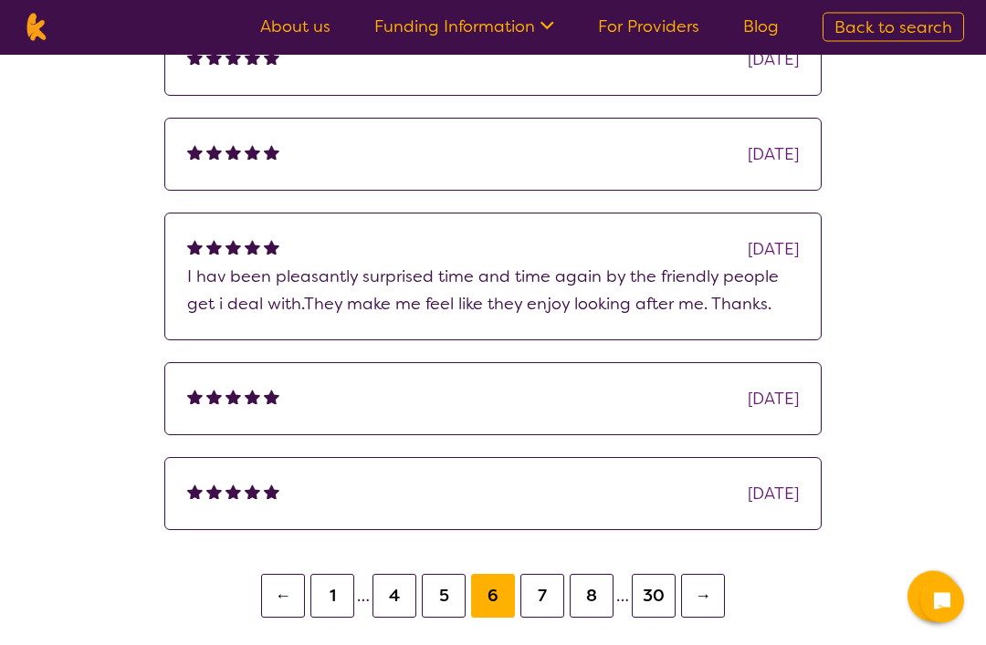
scroll to position [401, 0]
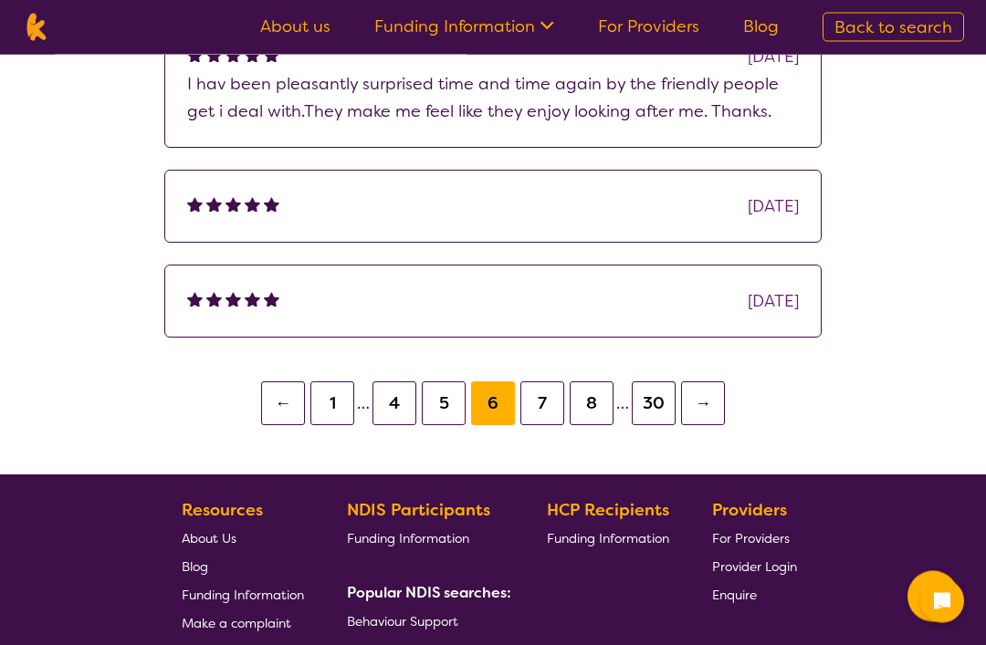
click at [536, 411] on button "7" at bounding box center [542, 404] width 44 height 44
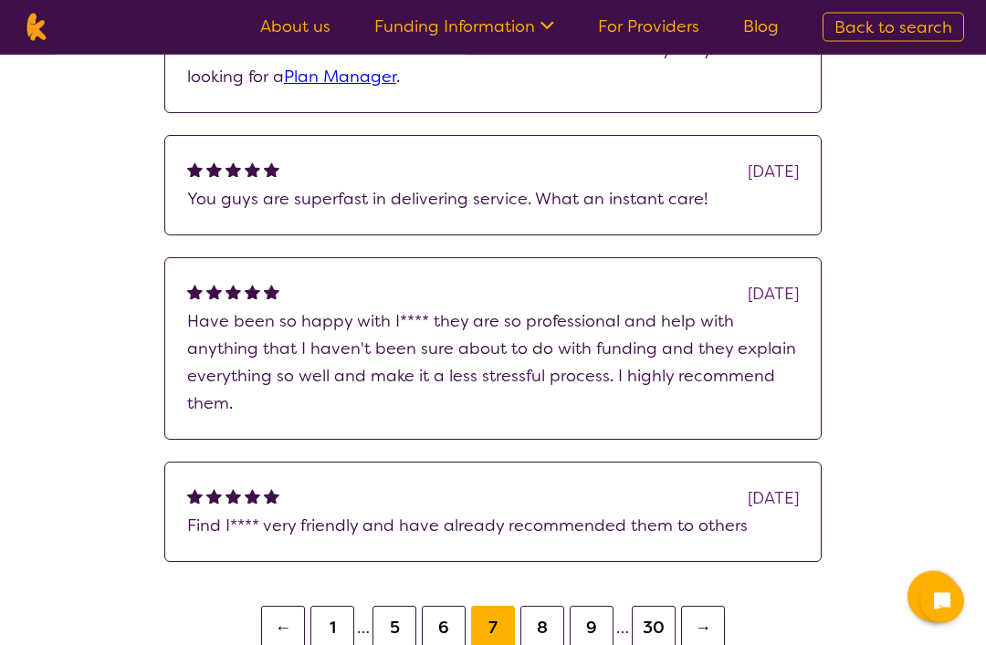
scroll to position [562, 0]
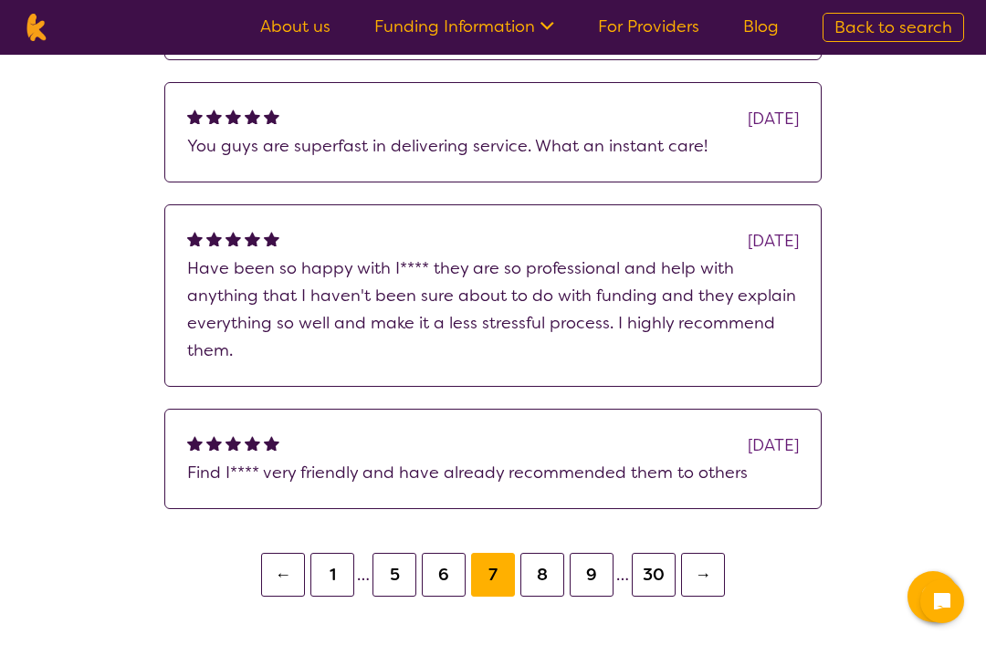
click at [546, 573] on button "8" at bounding box center [542, 575] width 44 height 44
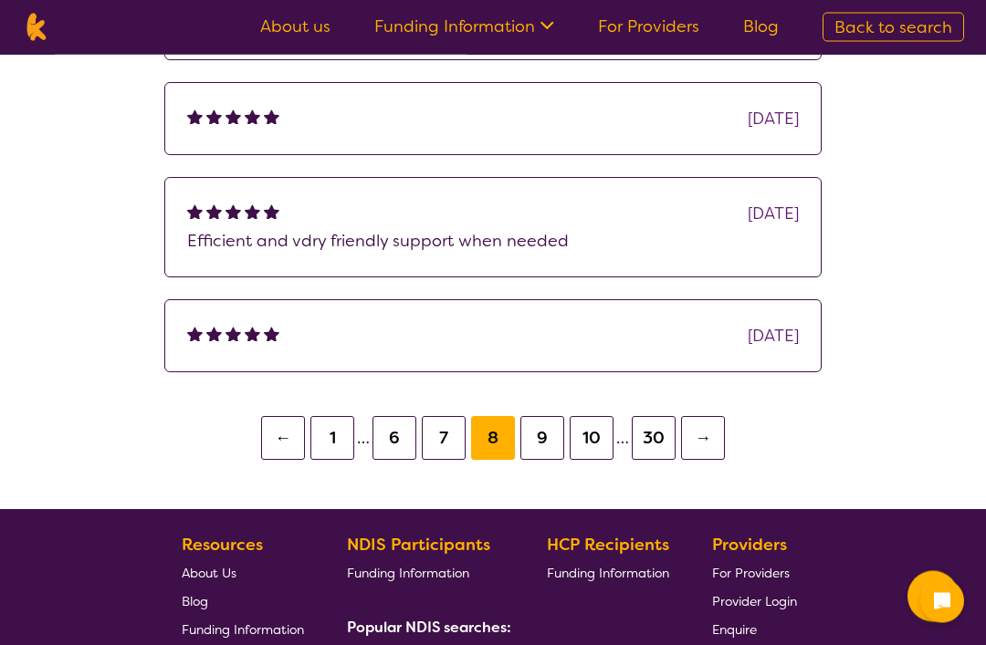
click at [544, 431] on button "9" at bounding box center [542, 439] width 44 height 44
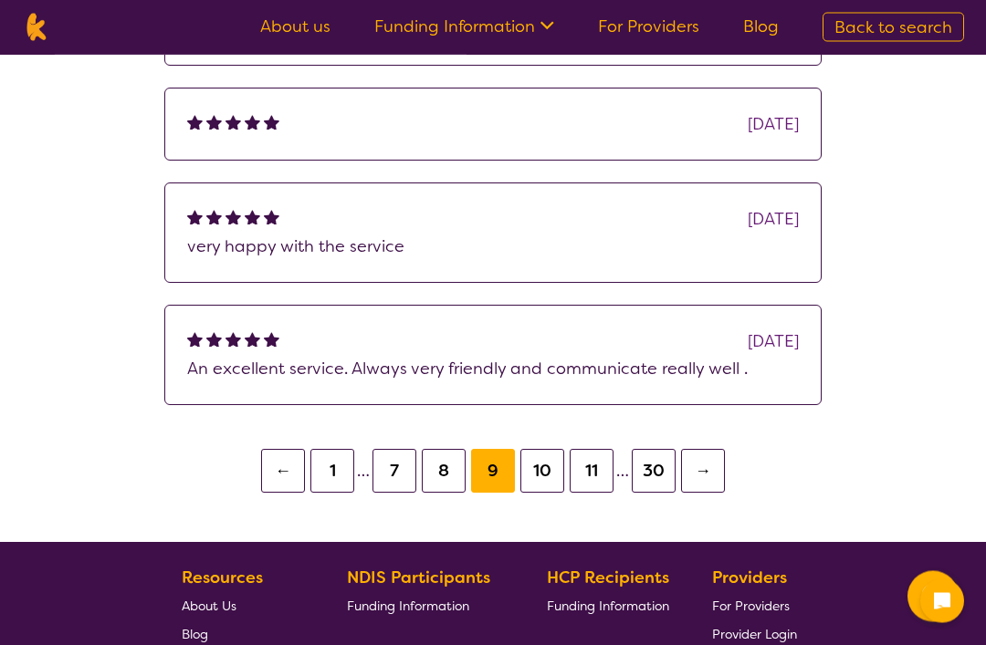
scroll to position [544, 0]
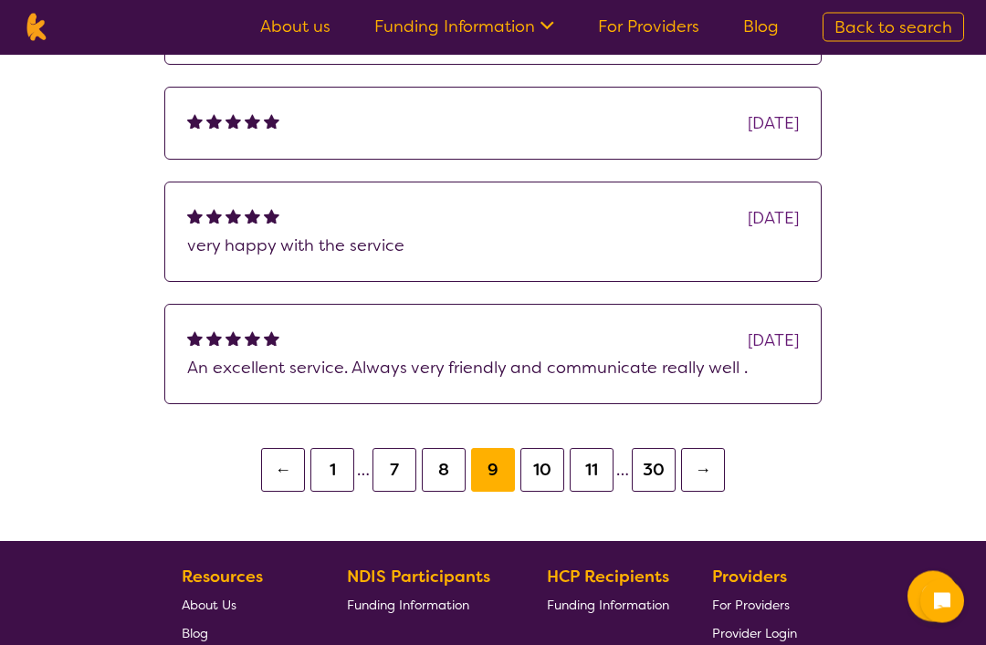
click at [545, 479] on button "10" at bounding box center [542, 471] width 44 height 44
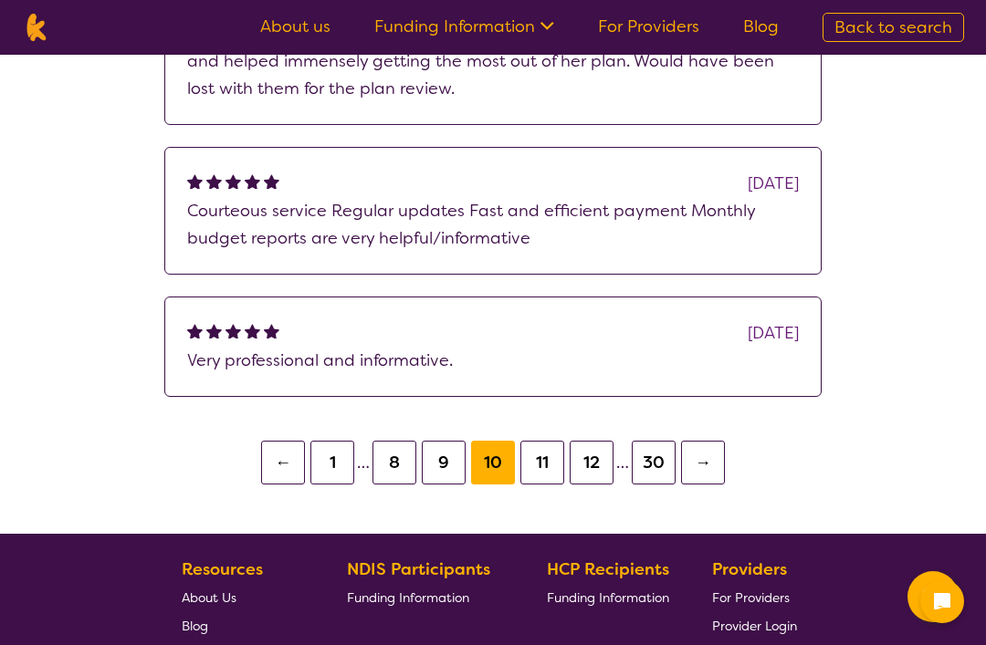
click at [648, 462] on button "30" at bounding box center [654, 463] width 44 height 44
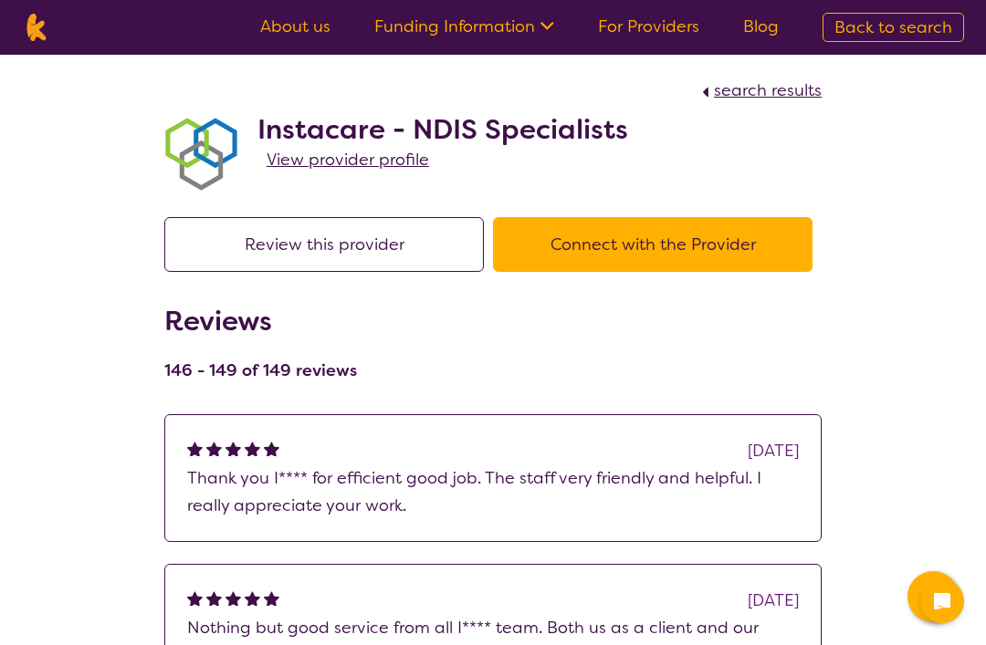
scroll to position [748, 0]
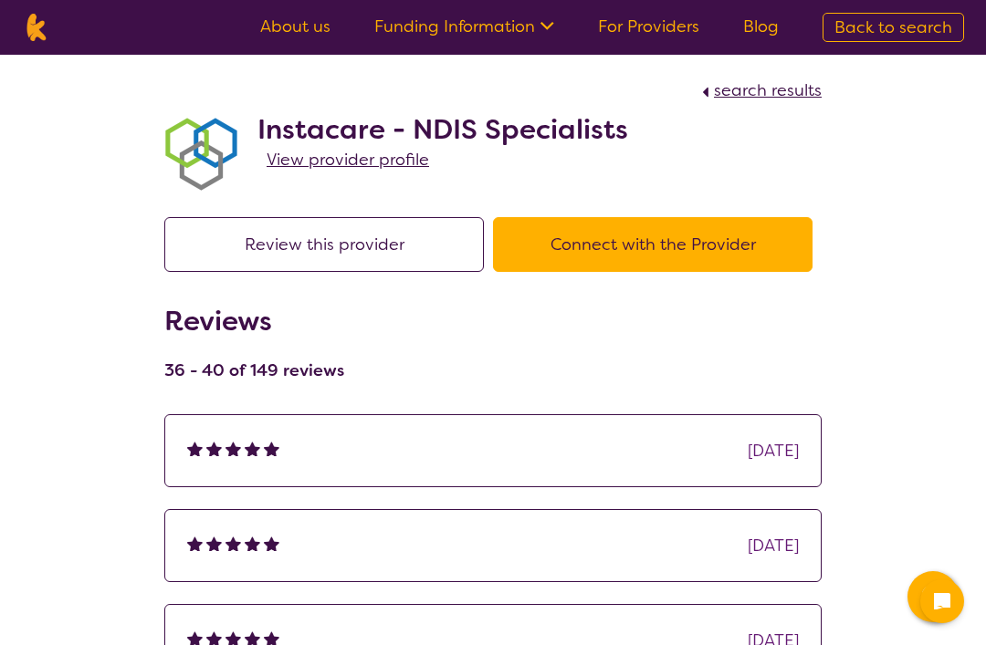
scroll to position [581, 0]
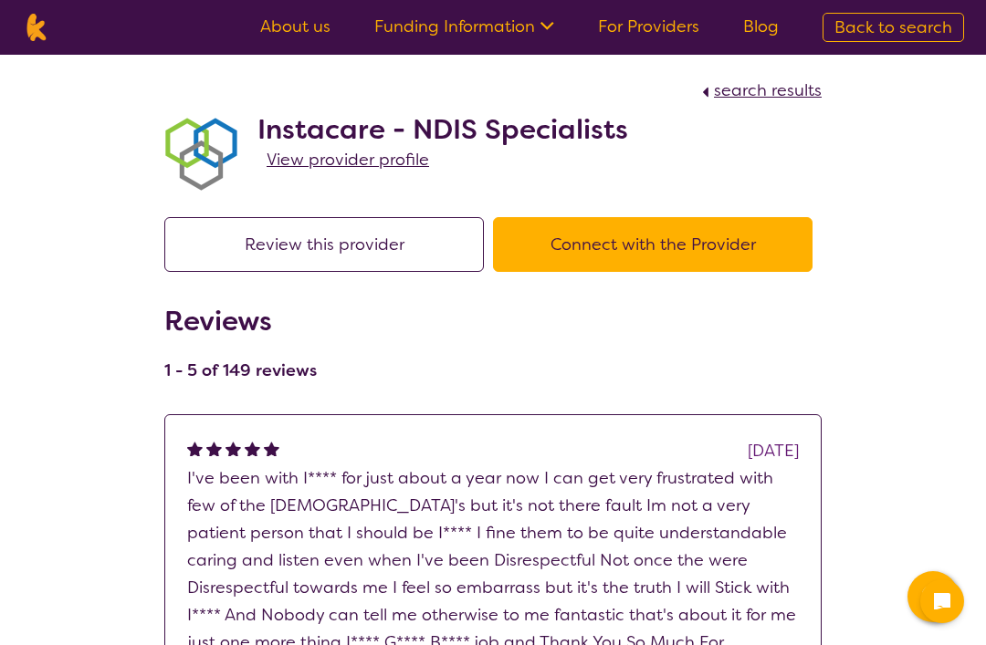
scroll to position [426, 0]
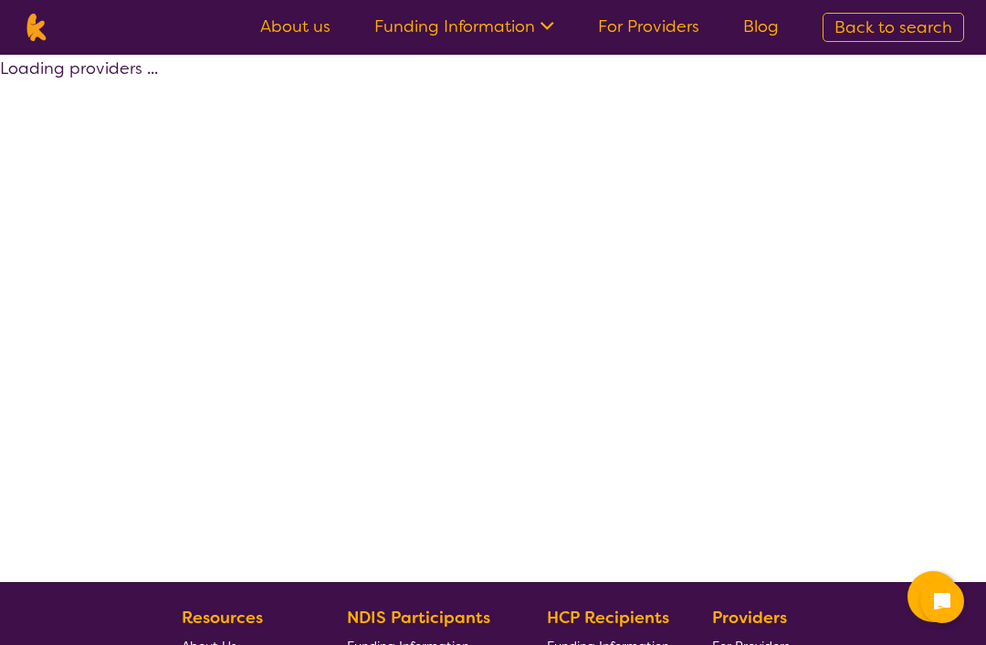
select select "by_score"
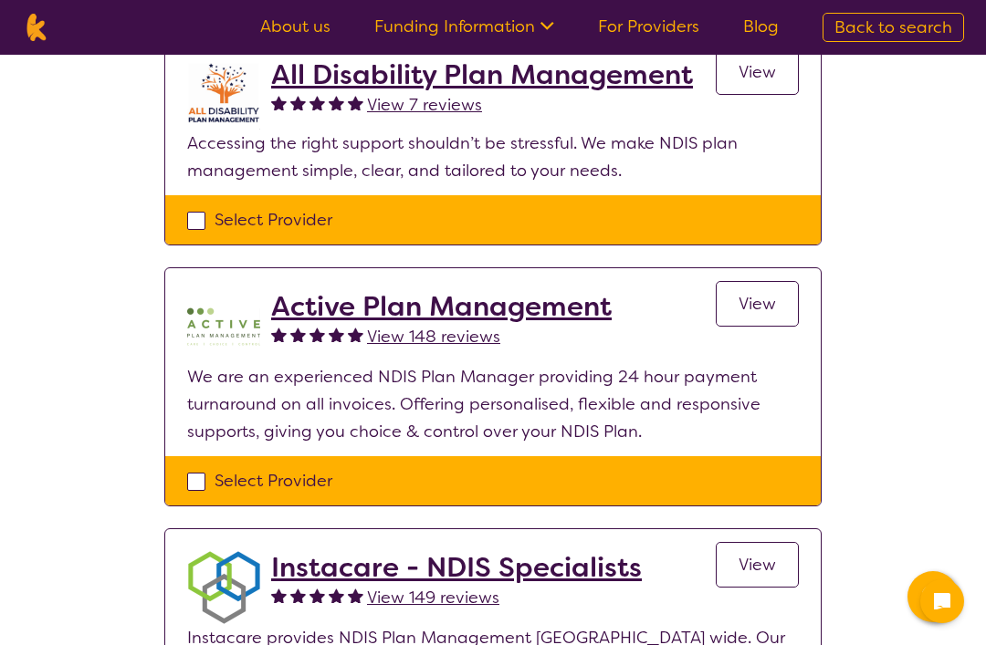
scroll to position [728, 0]
click at [454, 338] on span "View 148 reviews" at bounding box center [433, 338] width 133 height 22
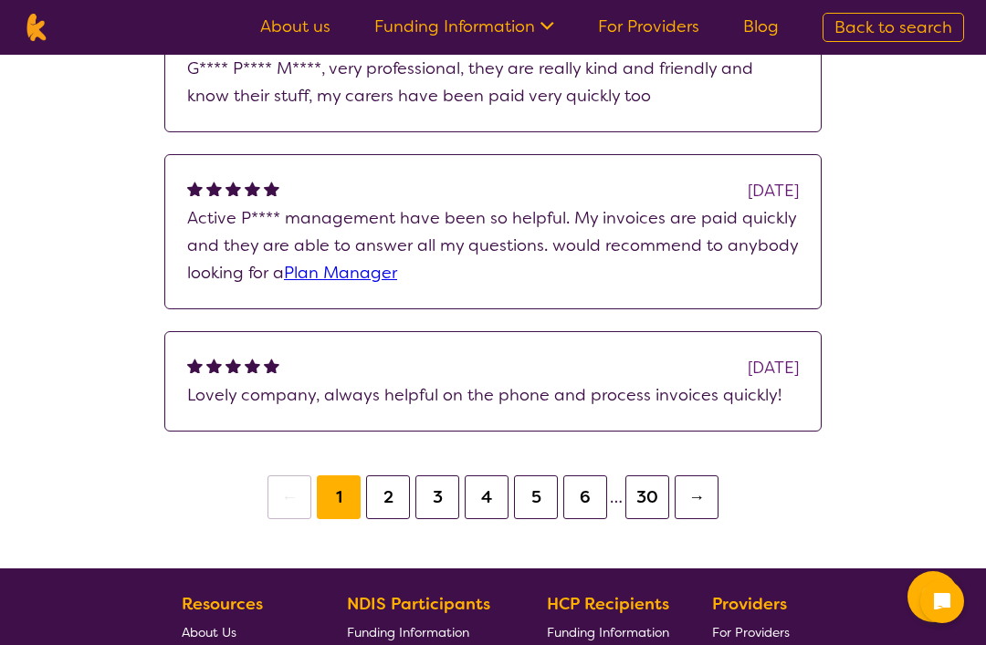
scroll to position [627, 0]
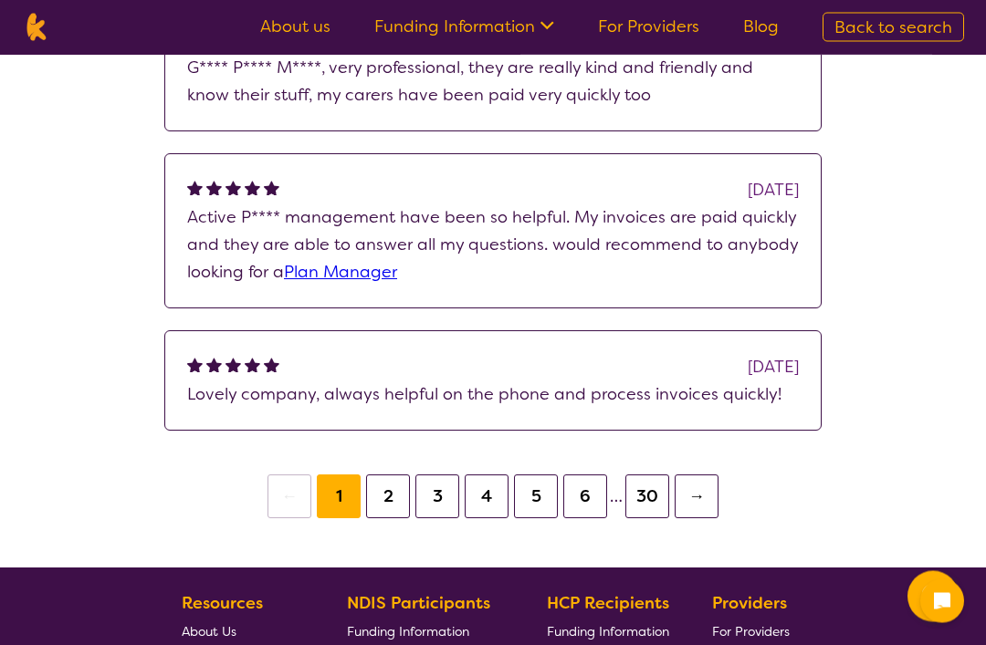
click at [382, 497] on button "2" at bounding box center [388, 498] width 44 height 44
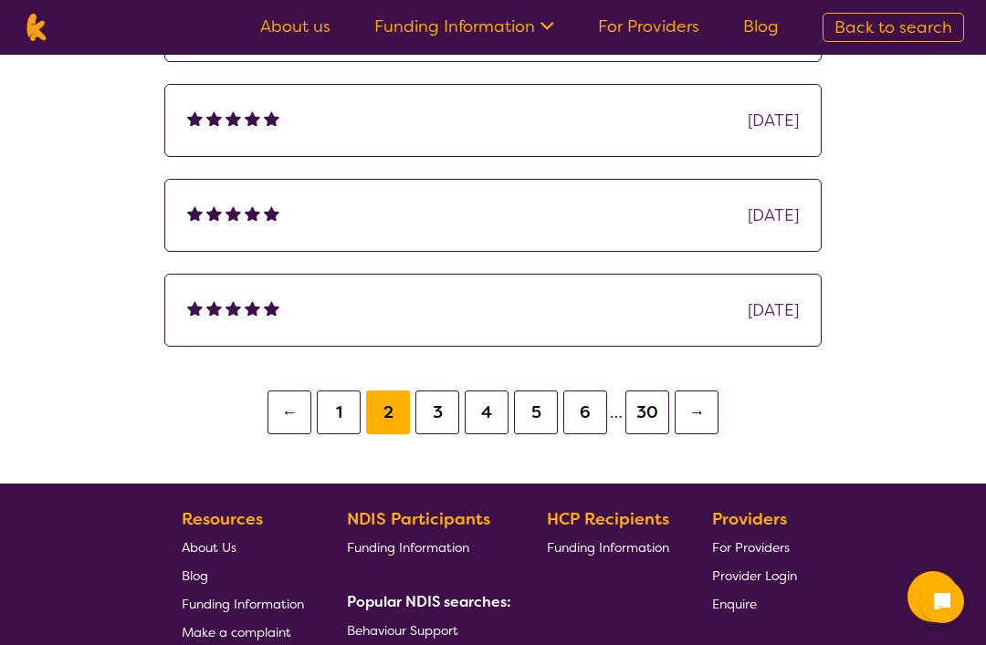
click at [435, 412] on button "3" at bounding box center [437, 413] width 44 height 44
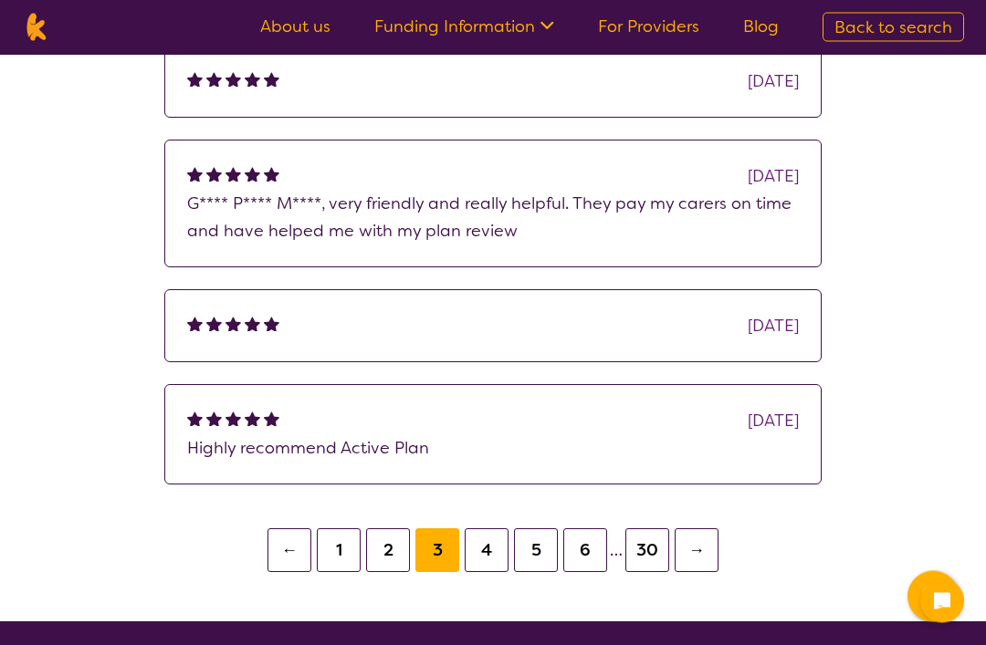
click at [494, 539] on button "4" at bounding box center [487, 551] width 44 height 44
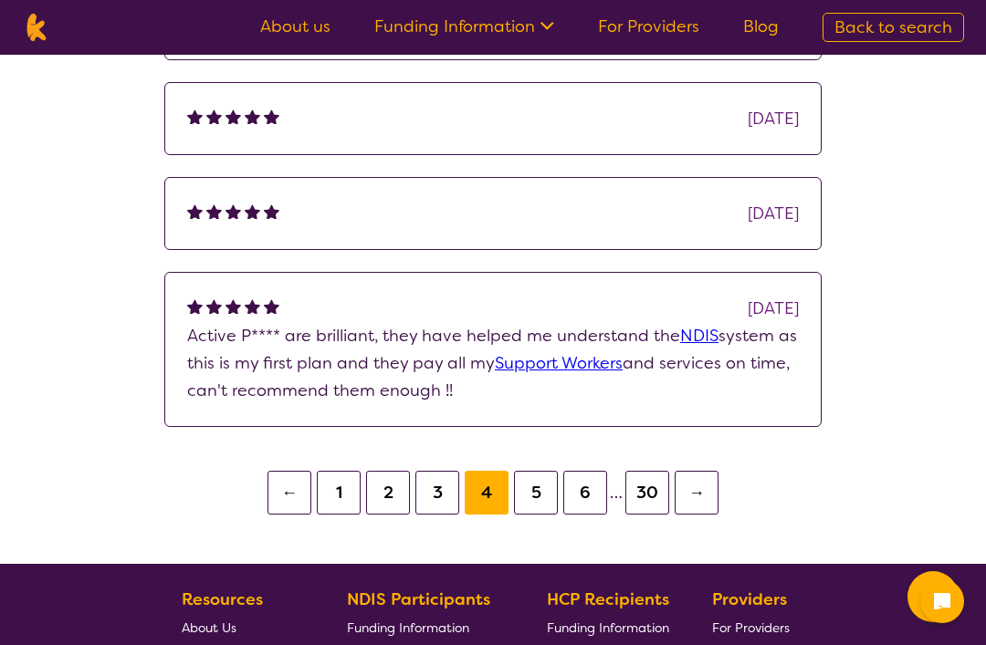
click at [535, 488] on button "5" at bounding box center [536, 493] width 44 height 44
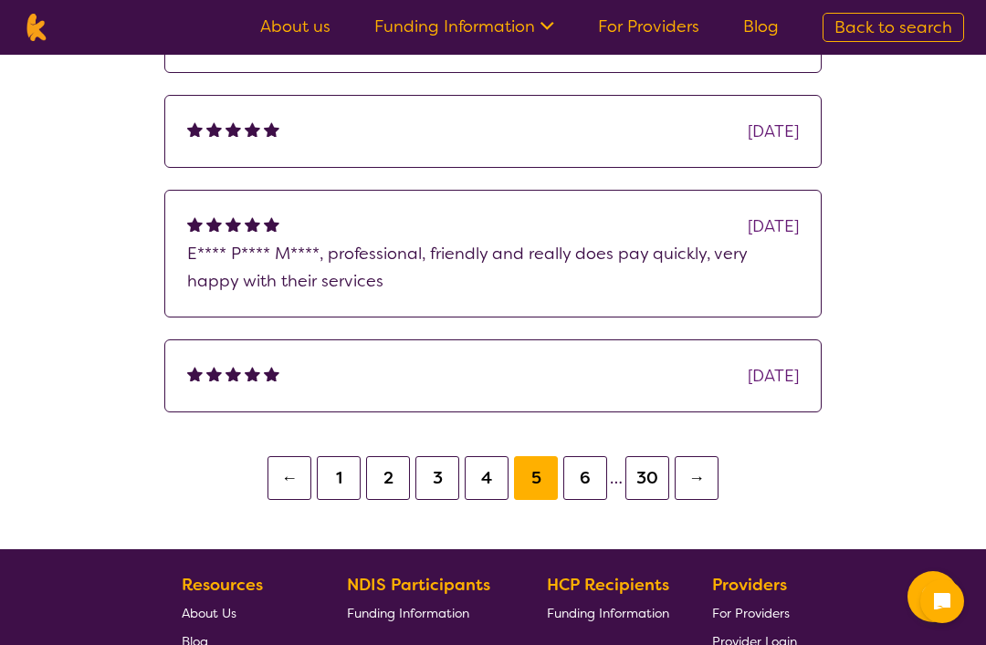
click at [586, 483] on button "6" at bounding box center [585, 478] width 44 height 44
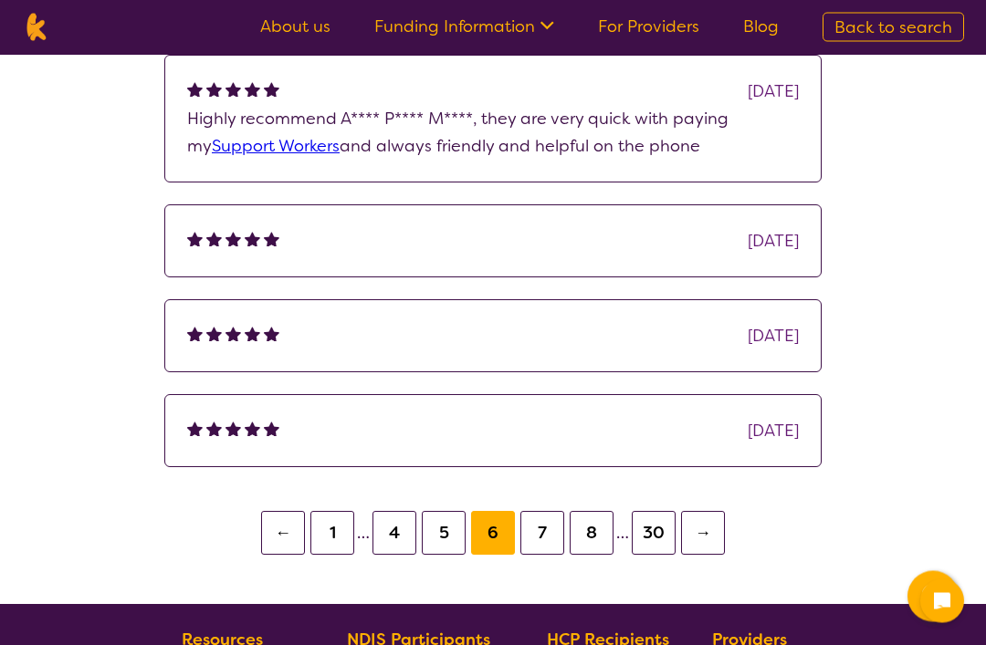
click at [662, 540] on button "30" at bounding box center [654, 534] width 44 height 44
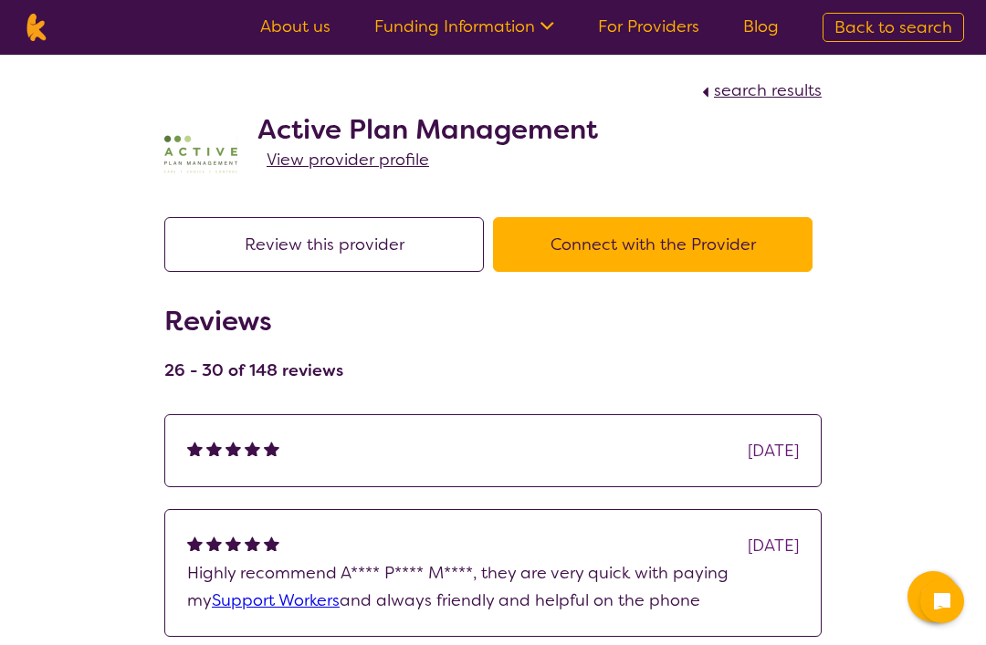
scroll to position [513, 0]
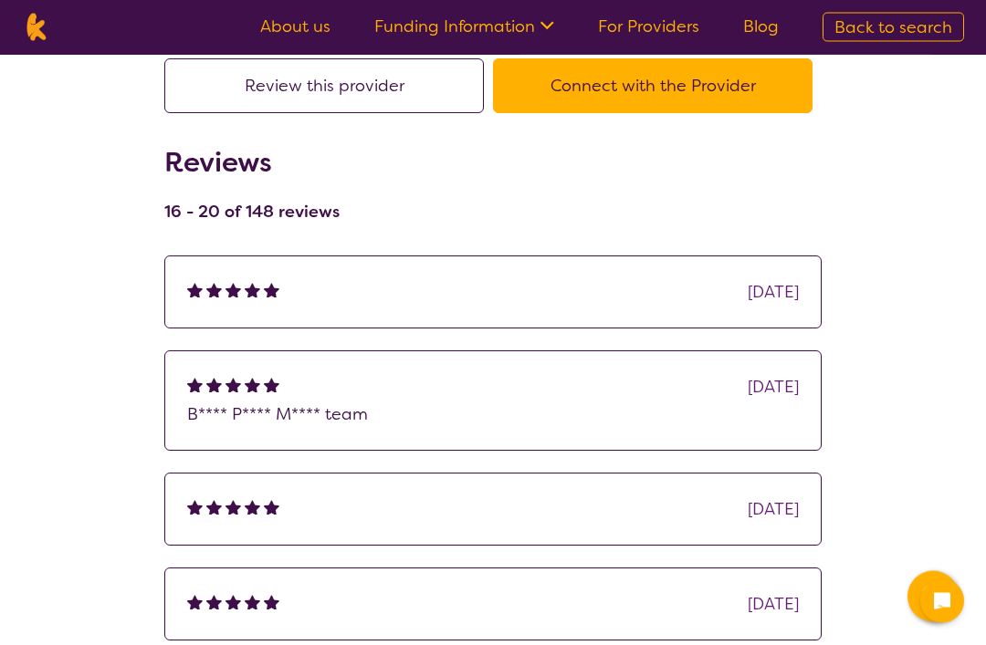
scroll to position [5, 0]
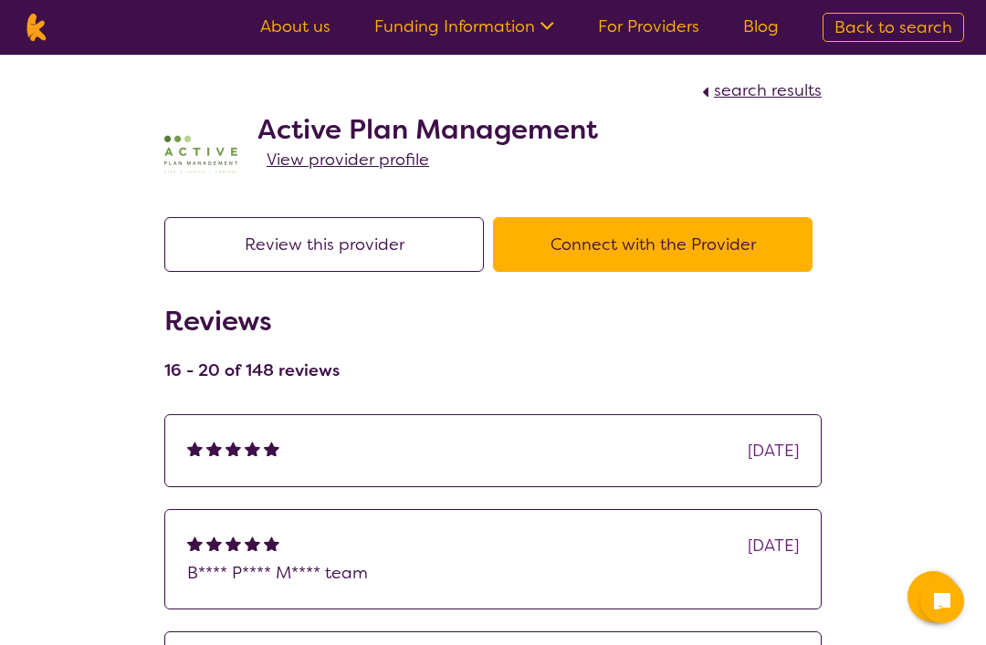
click at [343, 156] on span "View provider profile" at bounding box center [348, 160] width 162 height 22
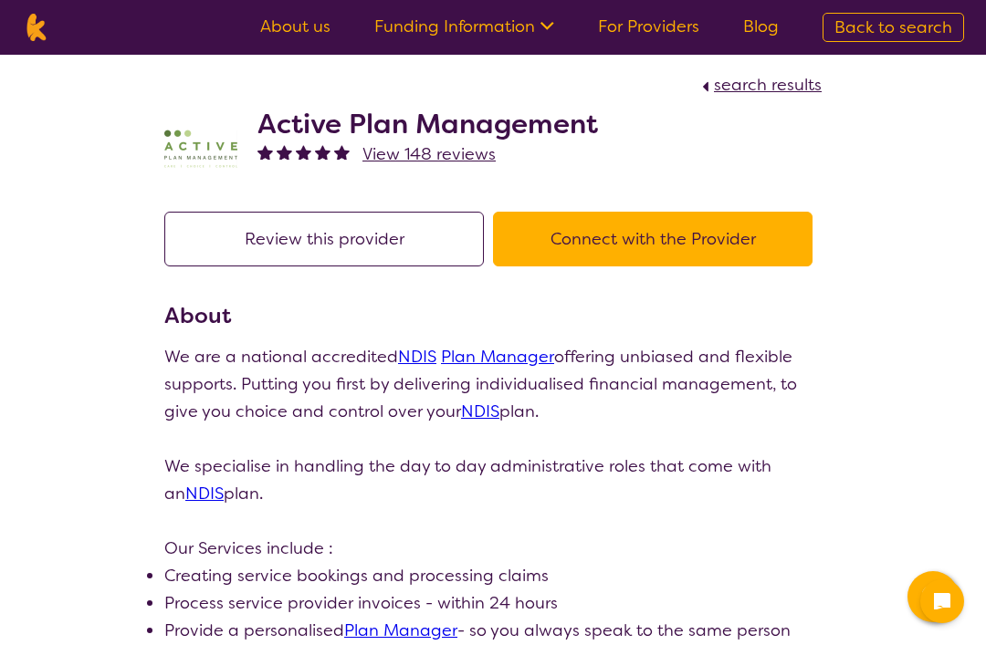
scroll to position [6, 0]
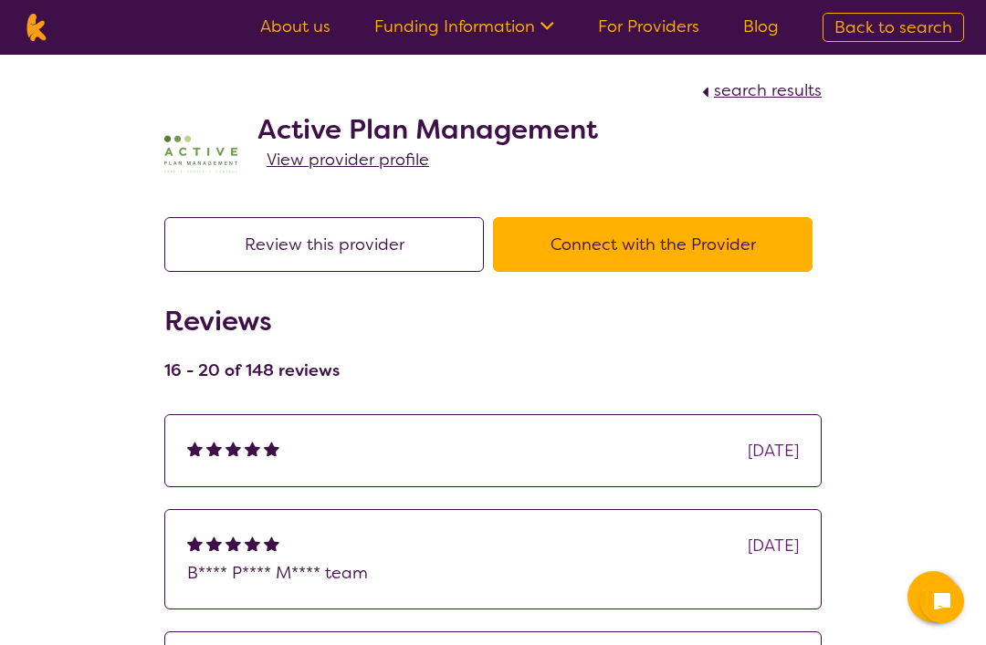
scroll to position [426, 0]
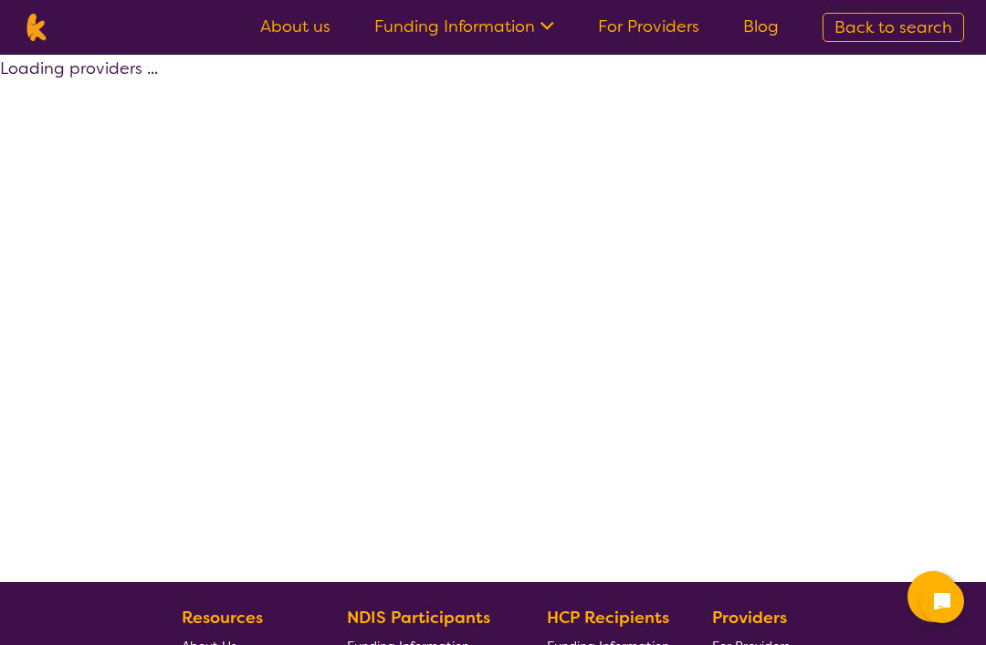
select select "by_score"
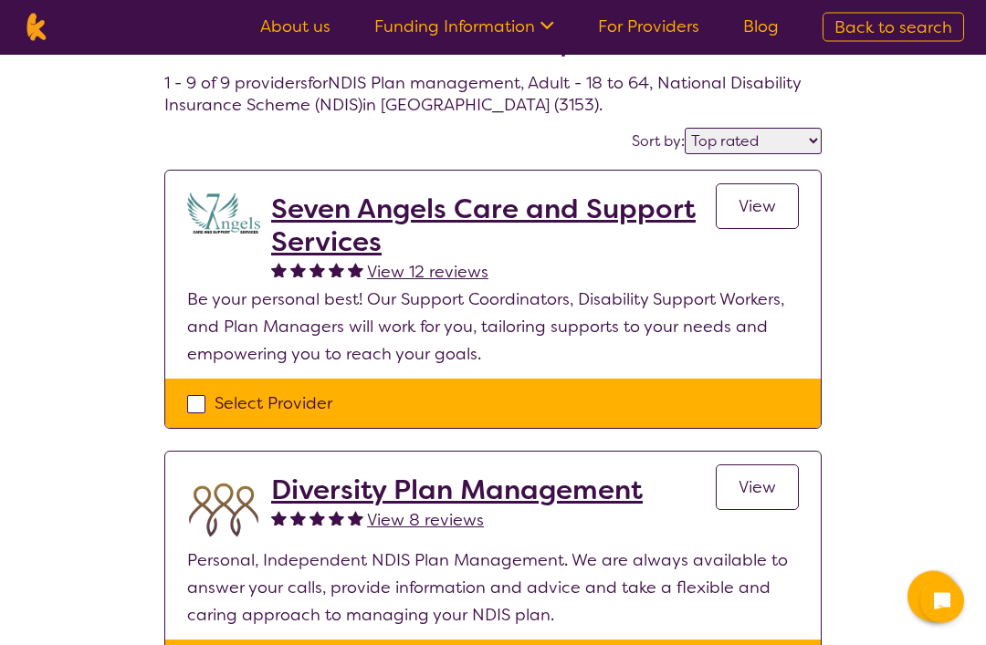
scroll to position [55, 0]
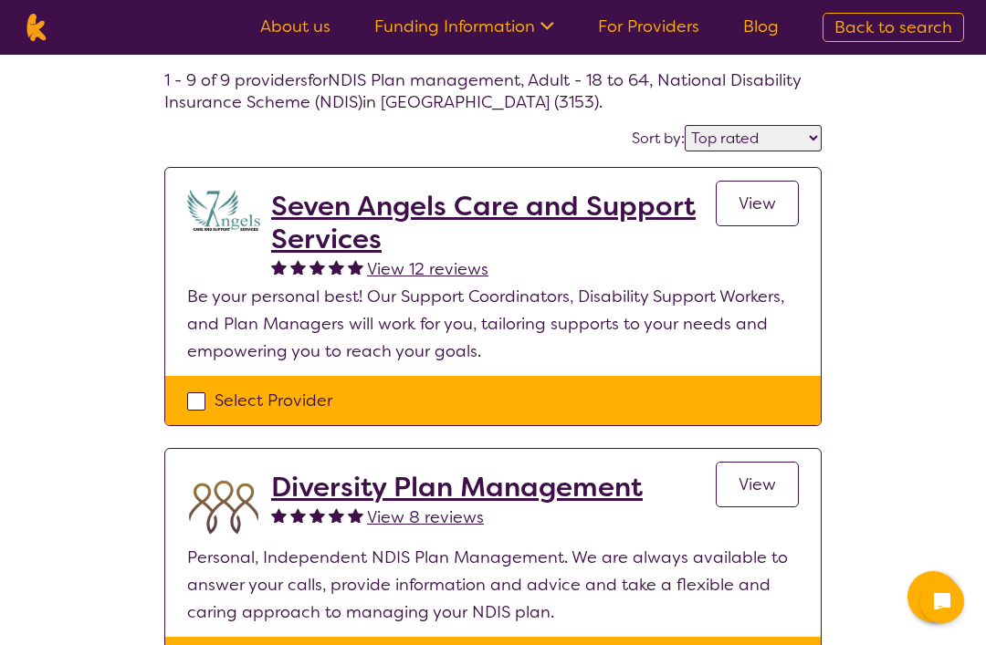
click at [441, 262] on span "View 12 reviews" at bounding box center [427, 269] width 121 height 22
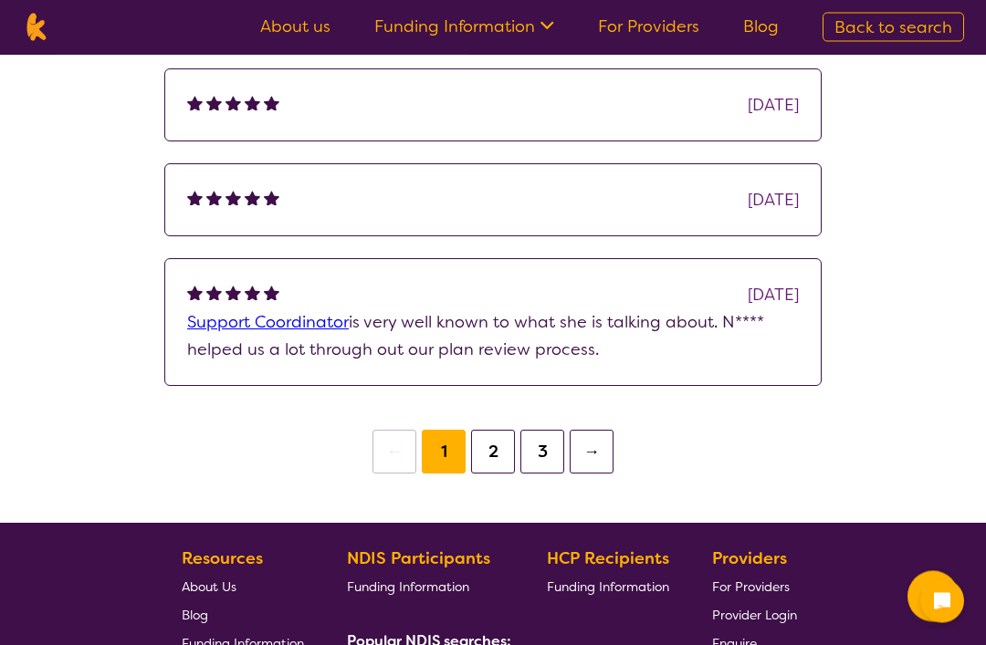
click at [503, 452] on button "2" at bounding box center [493, 453] width 44 height 44
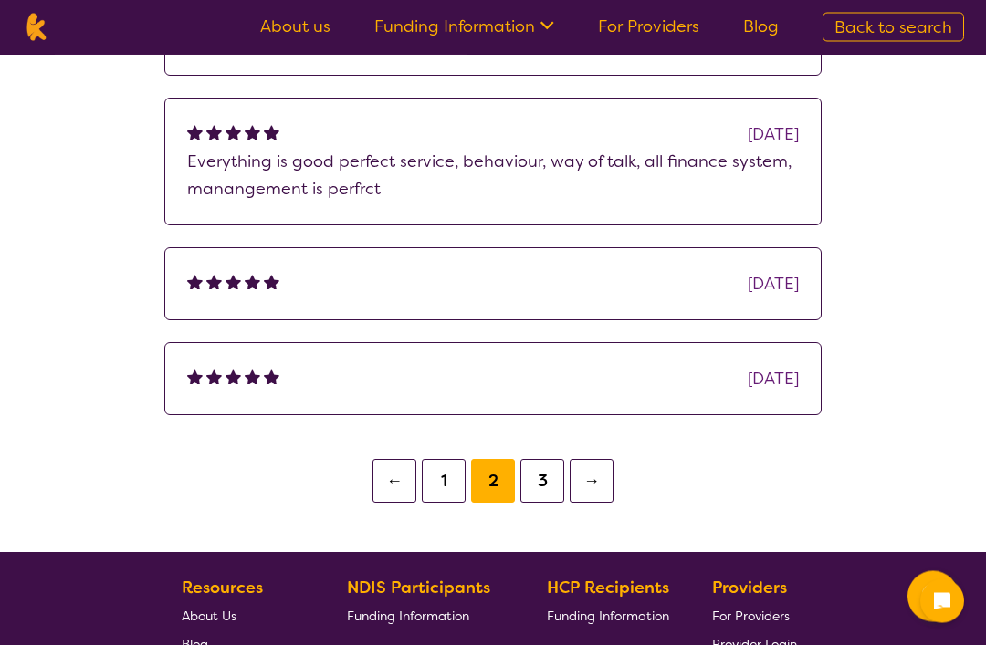
click at [539, 485] on button "3" at bounding box center [542, 482] width 44 height 44
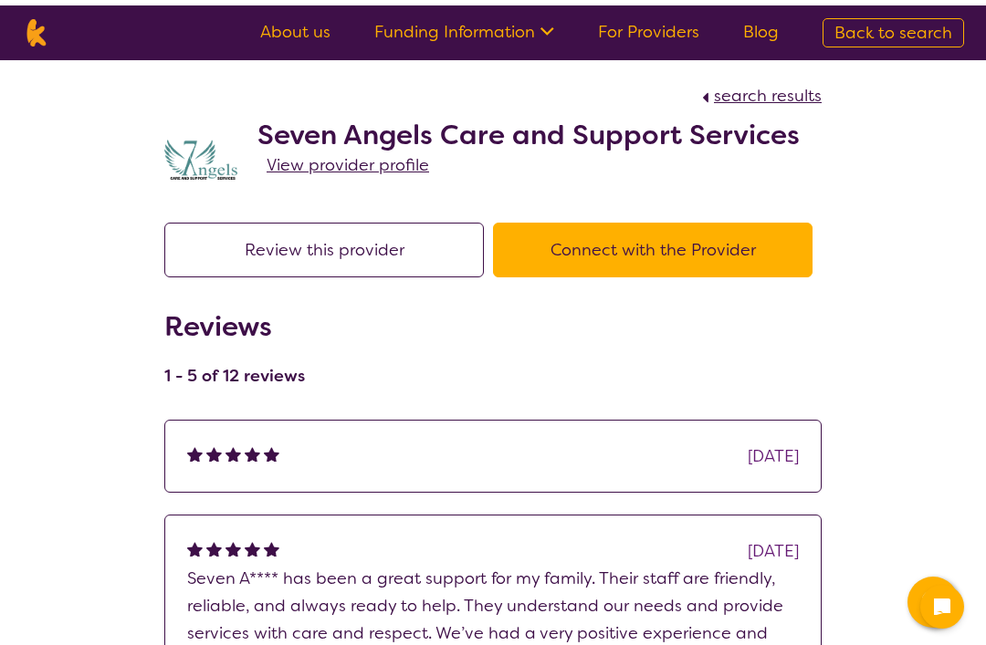
select select "by_score"
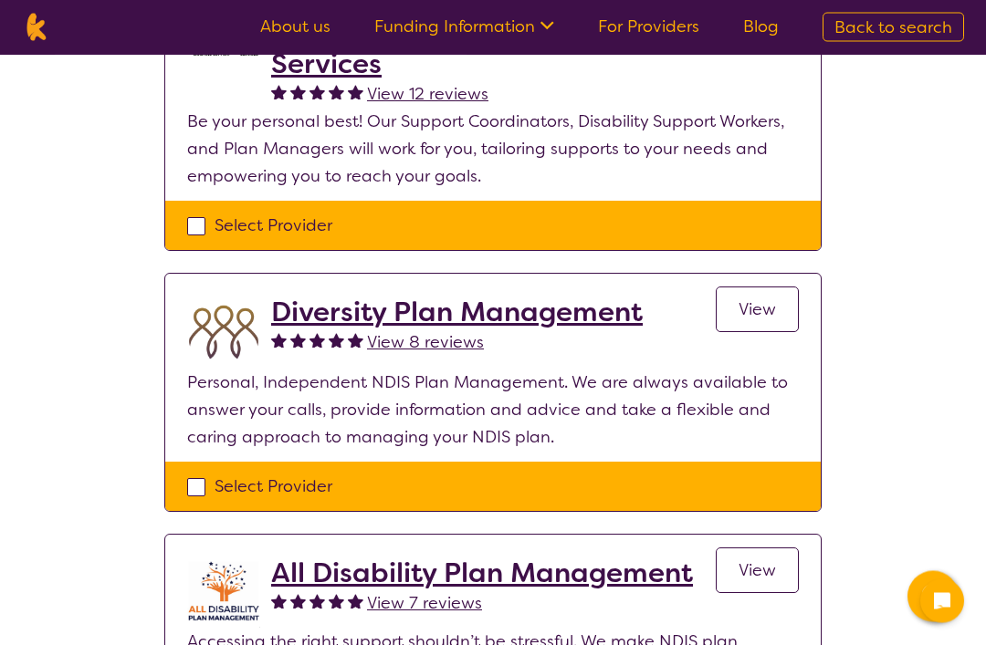
scroll to position [231, 0]
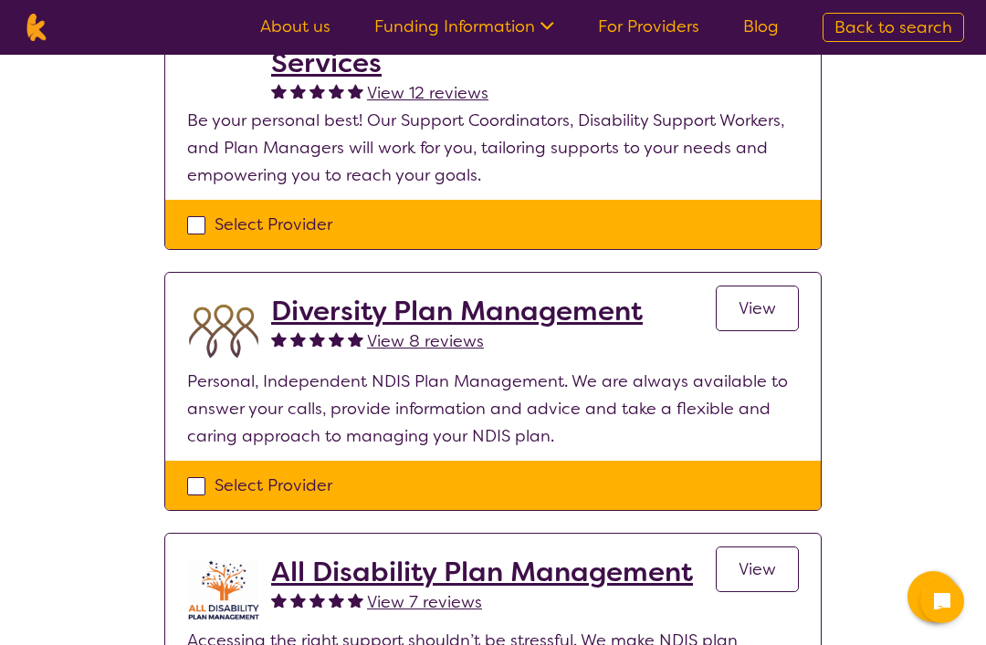
click at [560, 308] on h2 "Diversity Plan Management" at bounding box center [457, 311] width 372 height 33
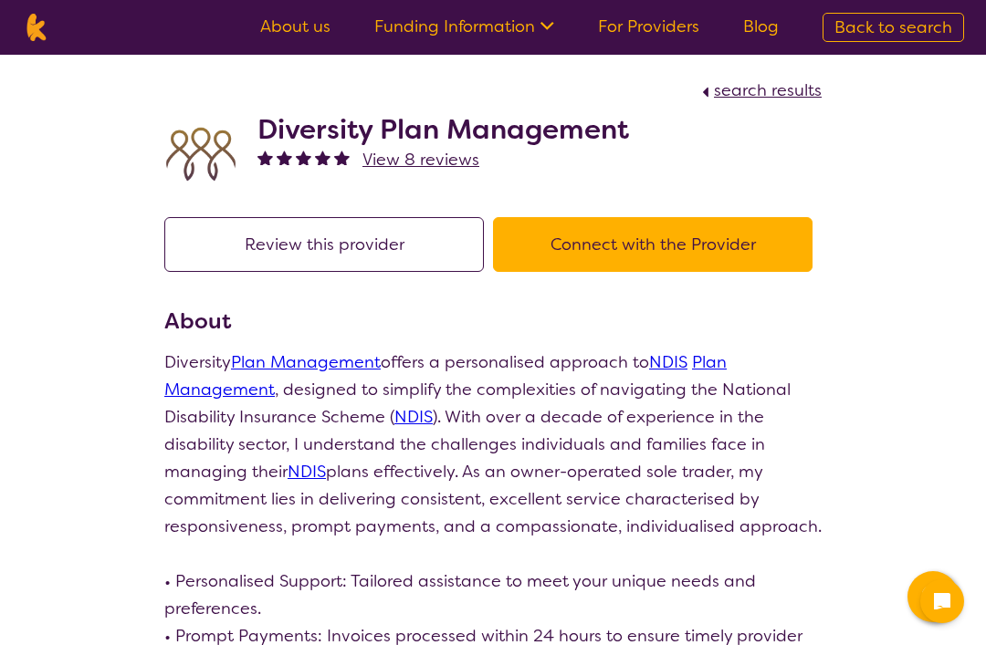
select select "by_score"
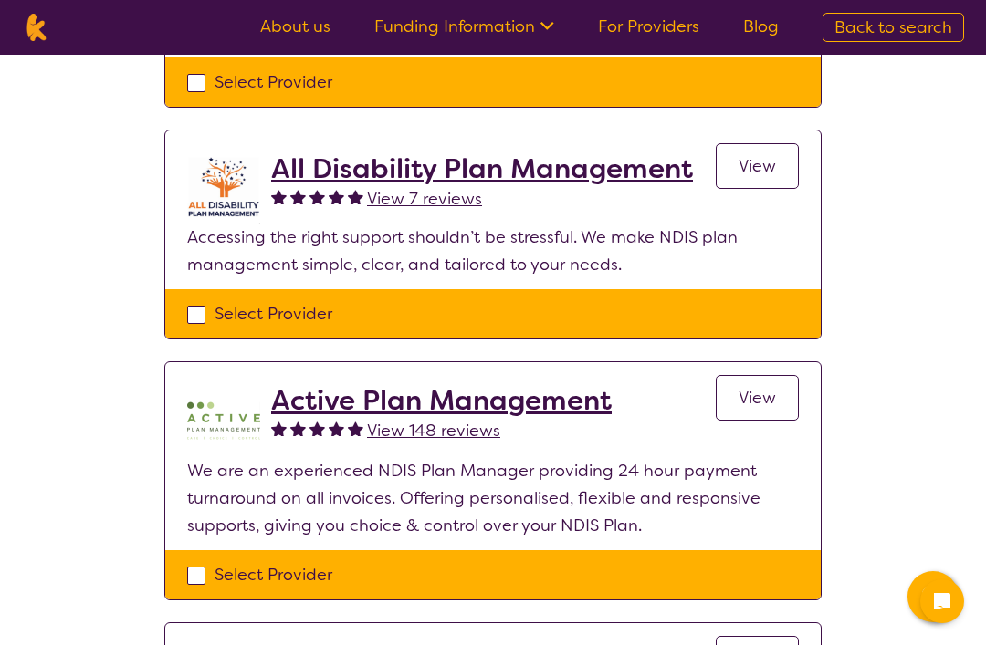
scroll to position [635, 0]
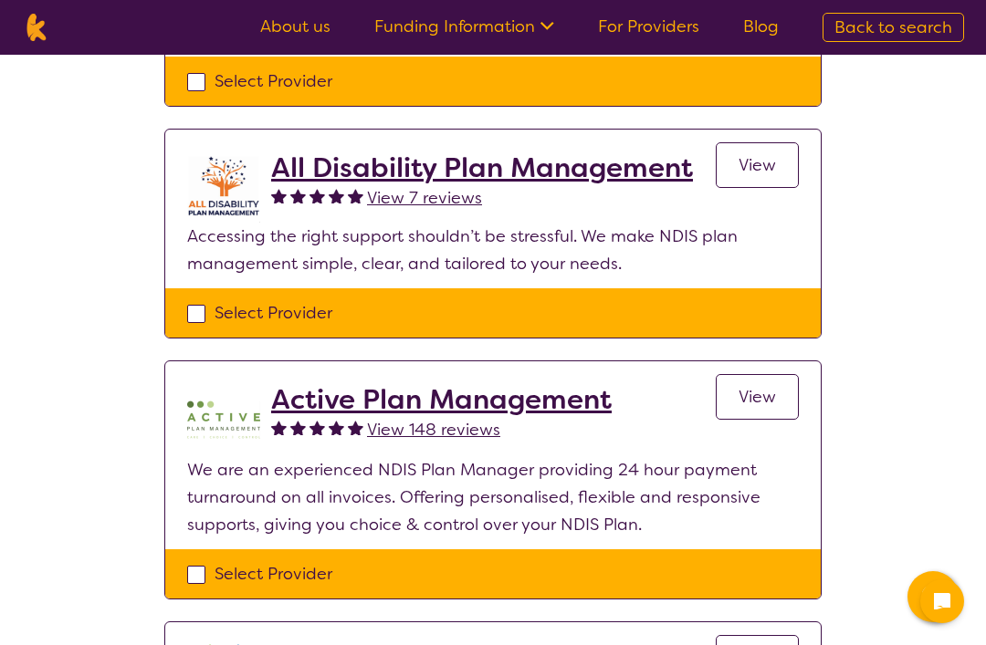
click at [557, 399] on h2 "Active Plan Management" at bounding box center [441, 399] width 340 height 33
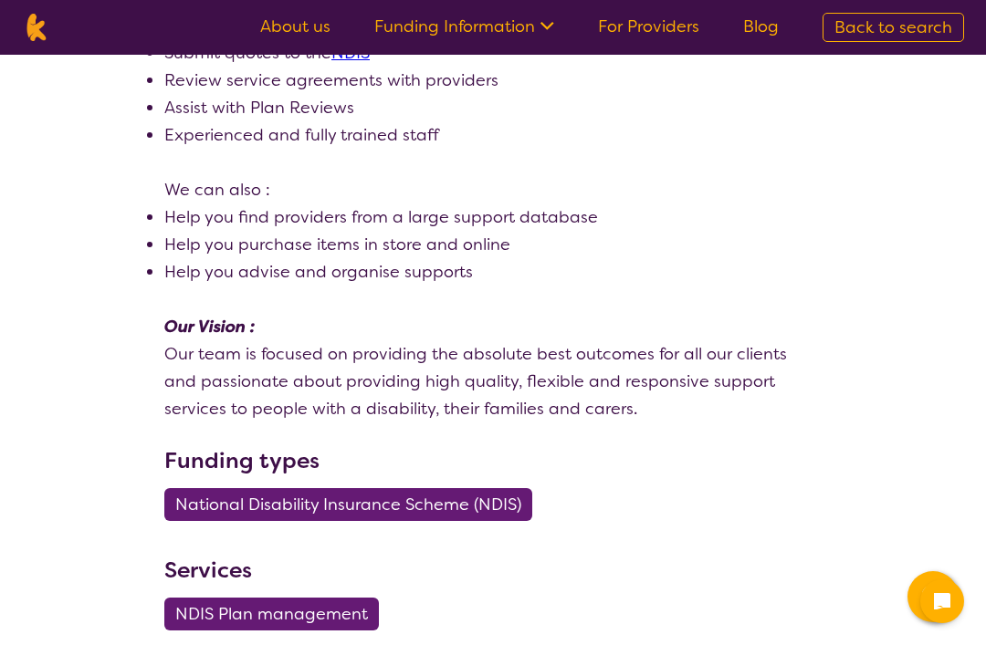
select select "by_score"
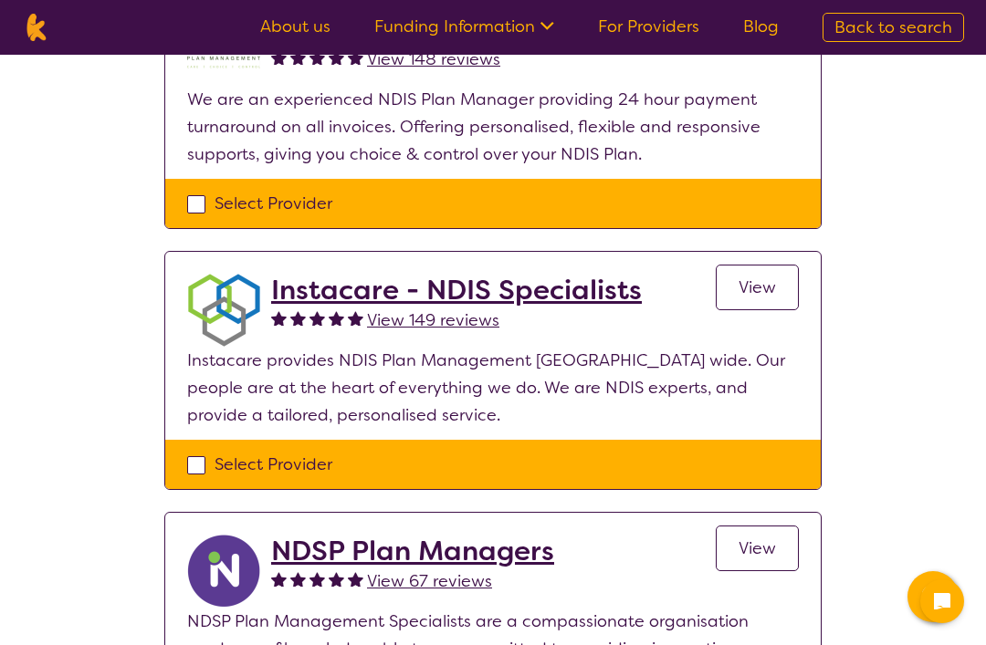
scroll to position [1028, 0]
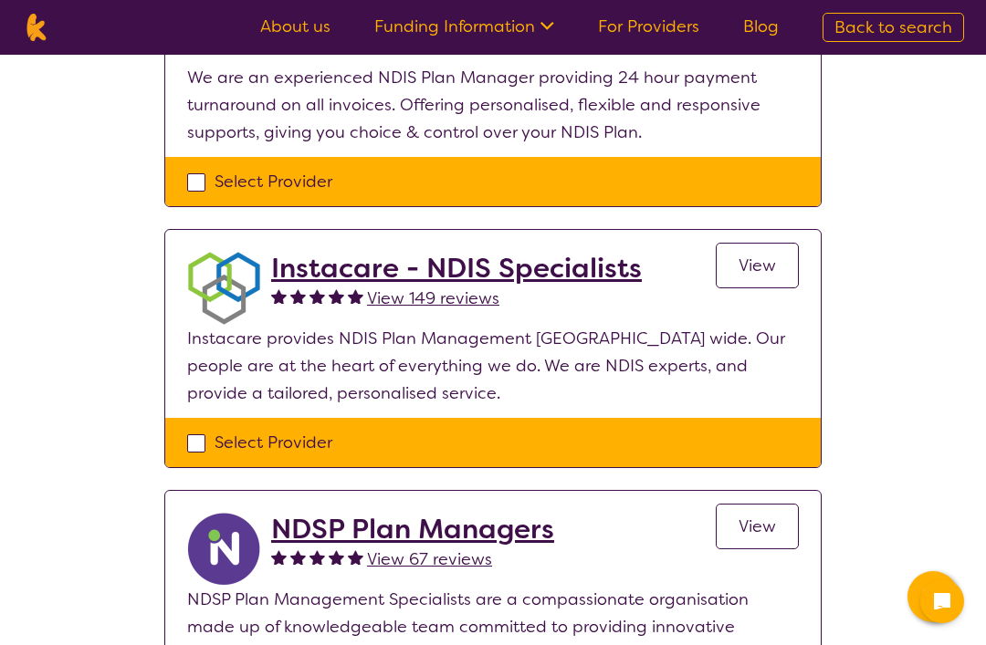
click at [510, 262] on h2 "Instacare - NDIS Specialists" at bounding box center [456, 268] width 371 height 33
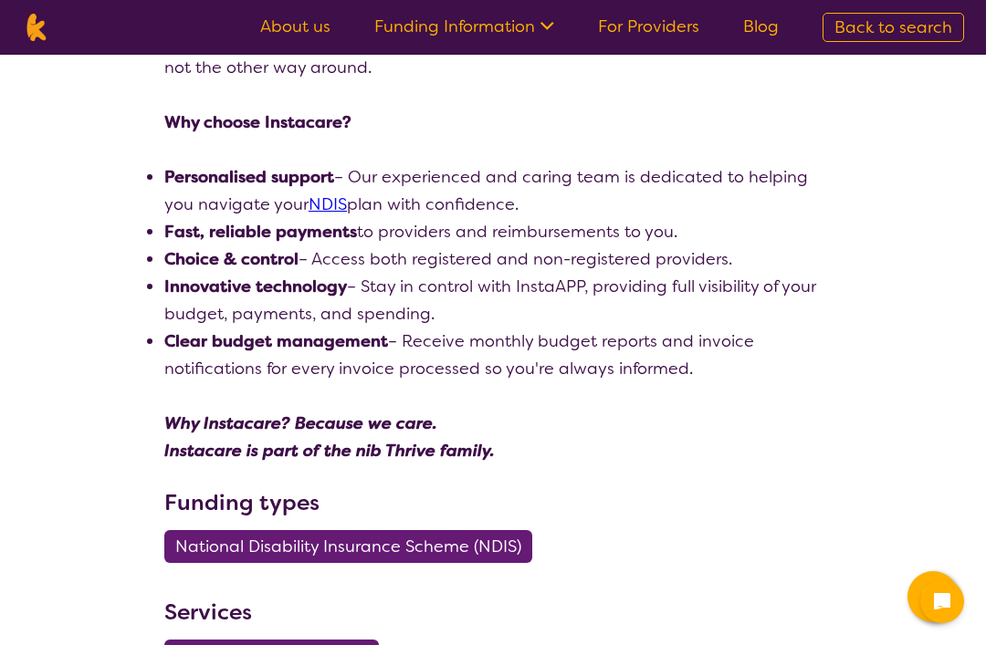
scroll to position [484, 0]
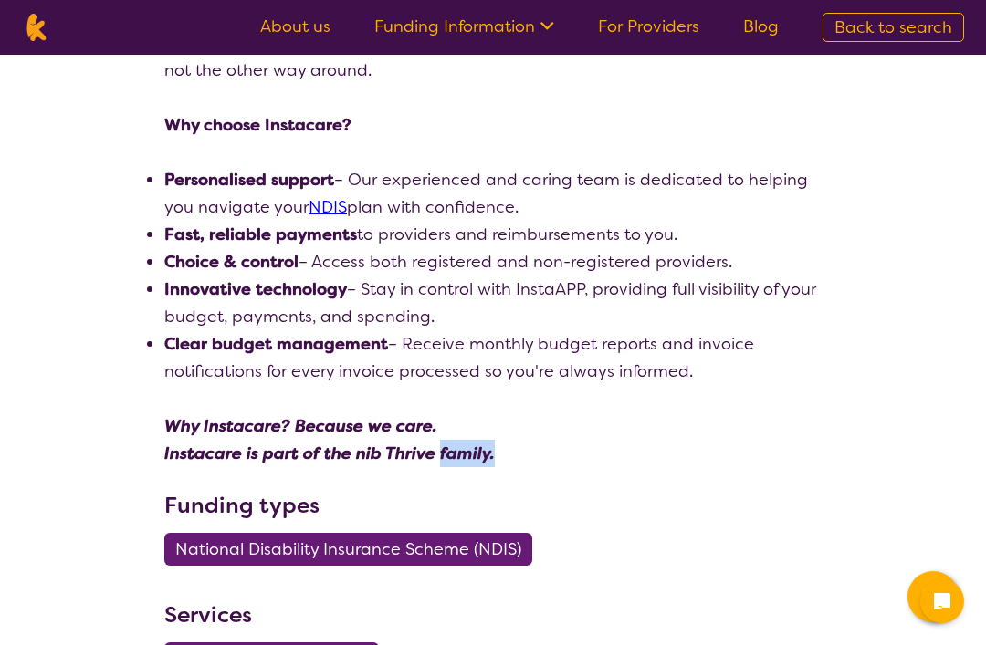
click at [688, 495] on h3 "Funding types" at bounding box center [492, 505] width 657 height 33
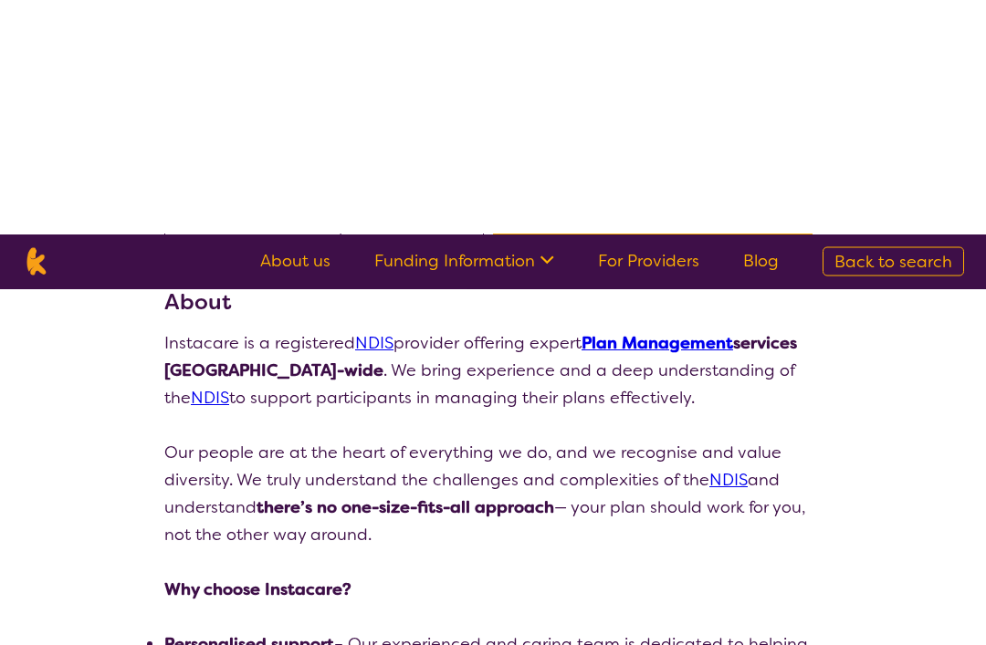
scroll to position [0, 0]
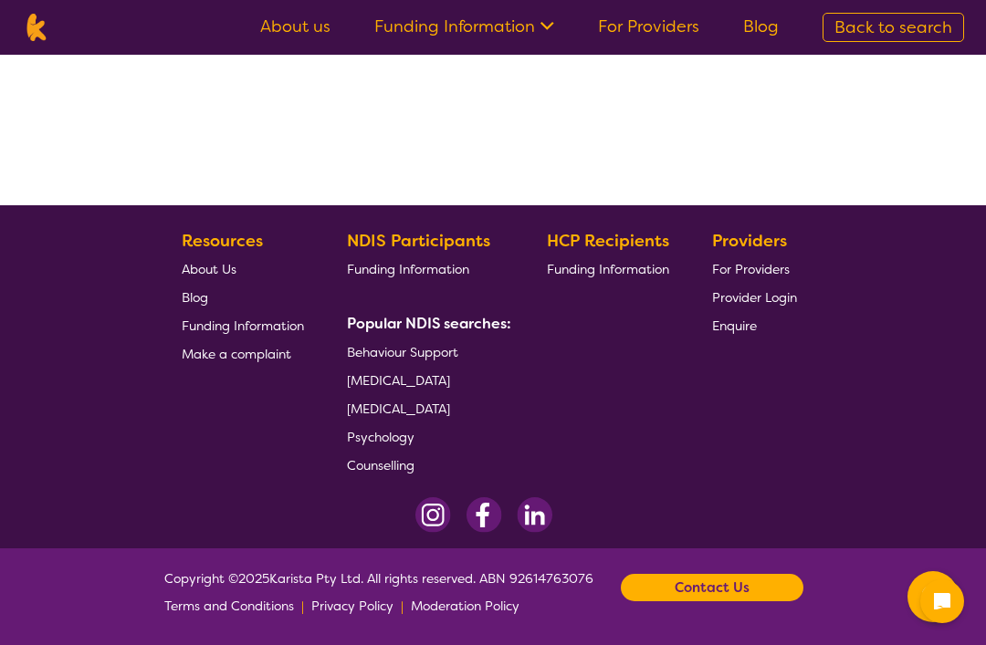
select select "by_score"
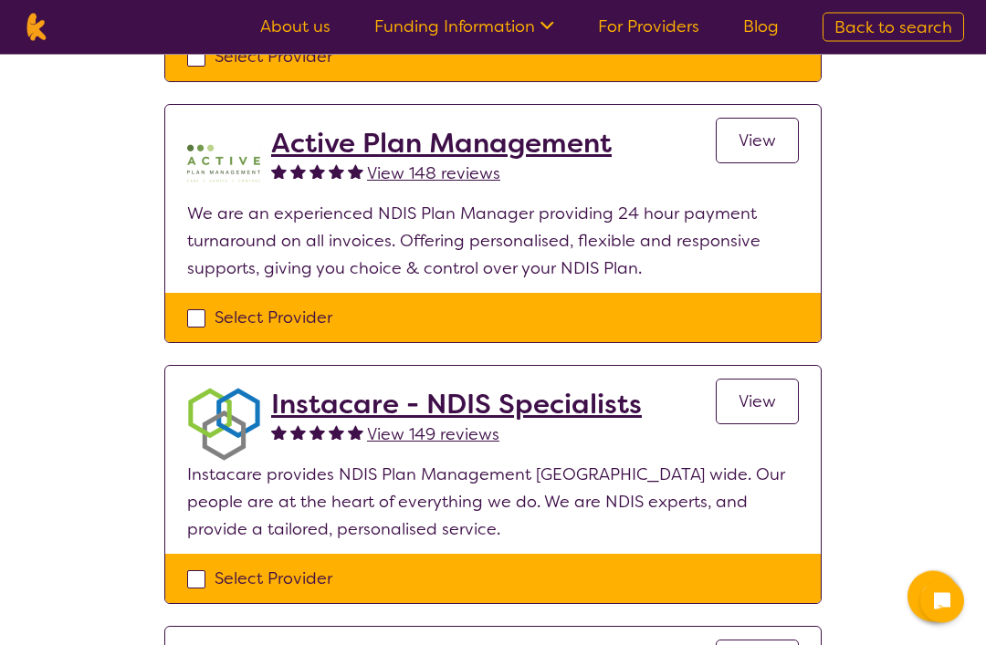
scroll to position [890, 0]
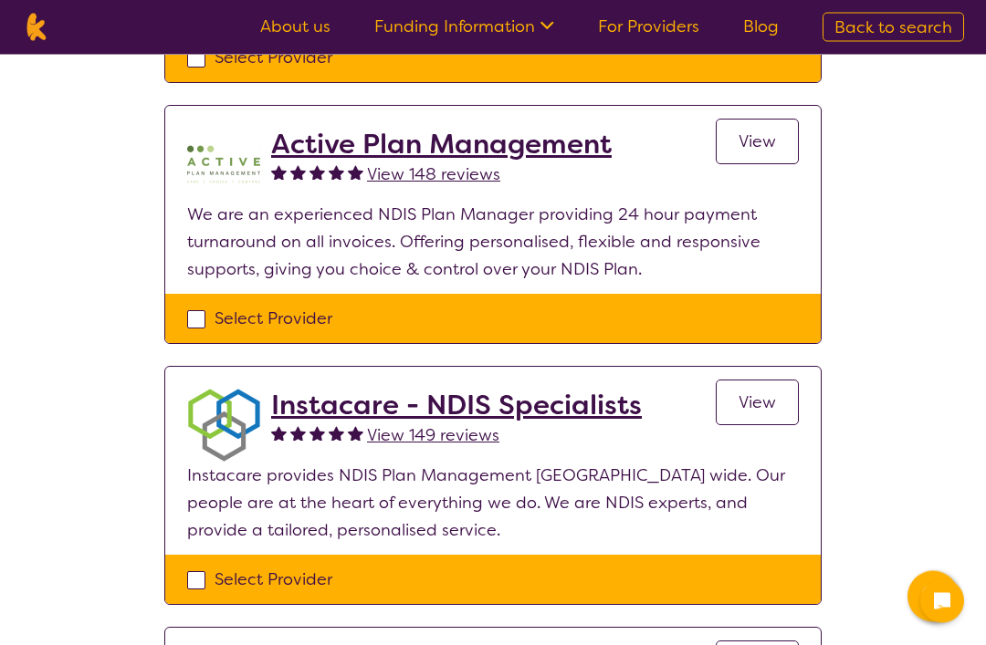
click at [575, 404] on h2 "Instacare - NDIS Specialists" at bounding box center [456, 406] width 371 height 33
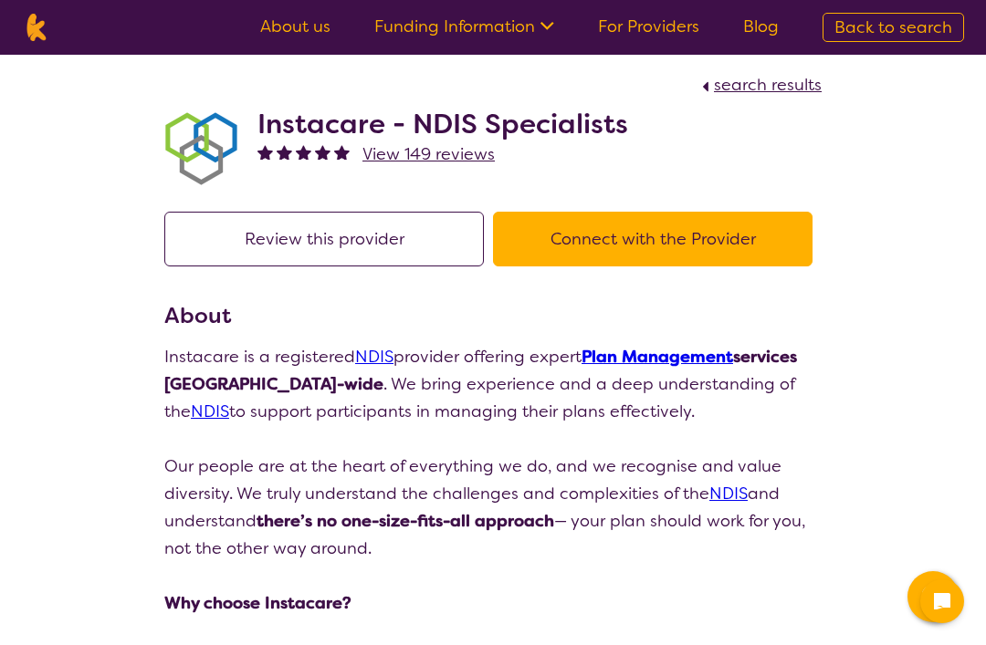
scroll to position [8, 0]
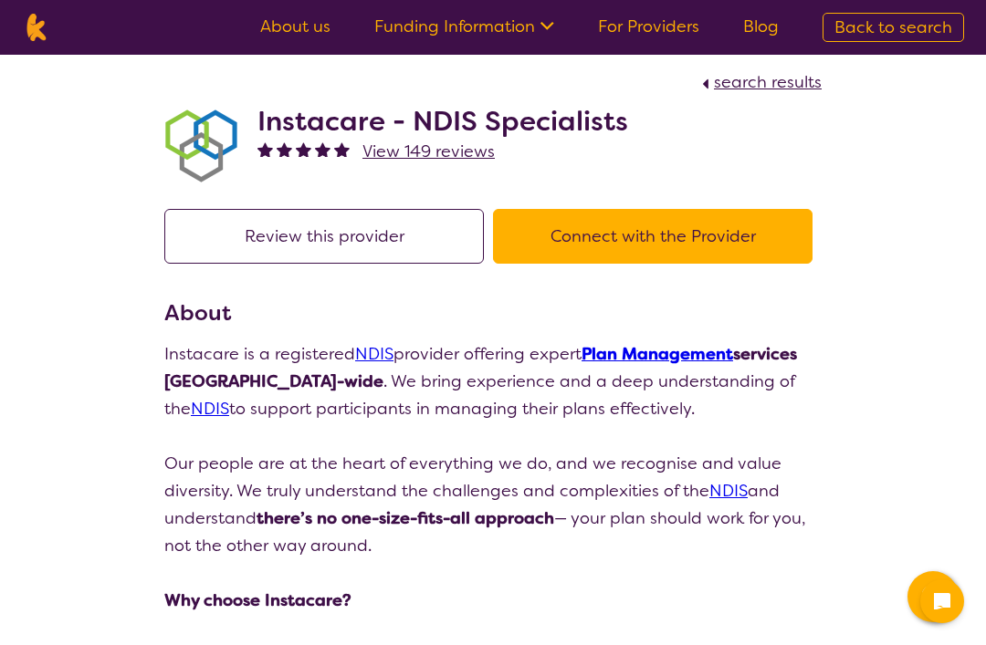
click at [448, 147] on span "View 149 reviews" at bounding box center [428, 152] width 132 height 22
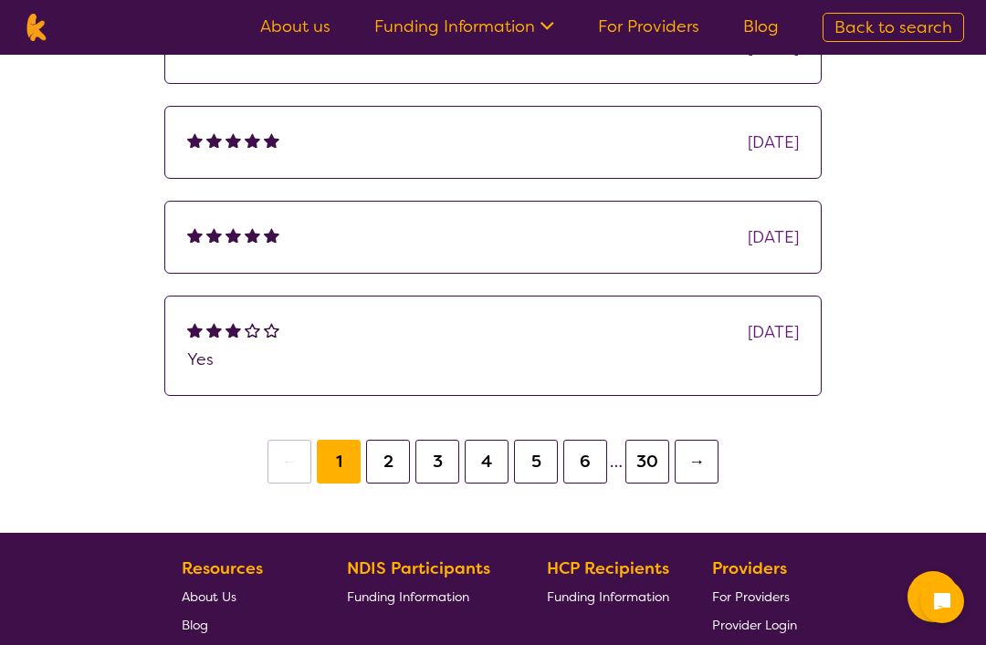
scroll to position [528, 0]
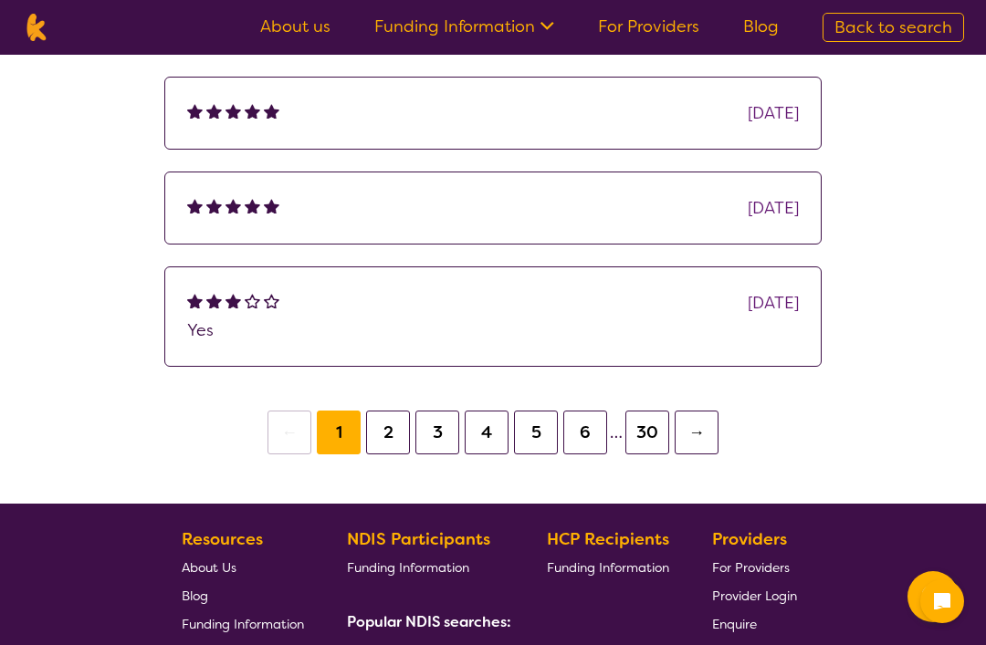
click at [383, 423] on button "2" at bounding box center [388, 433] width 44 height 44
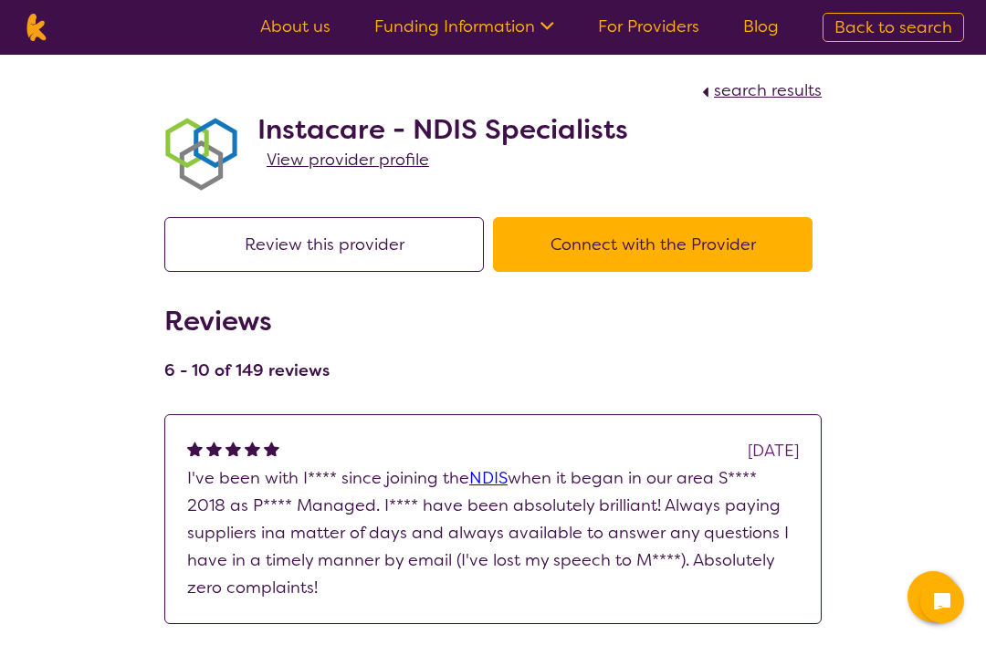
click at [726, 241] on button "Connect with the Provider" at bounding box center [653, 244] width 320 height 55
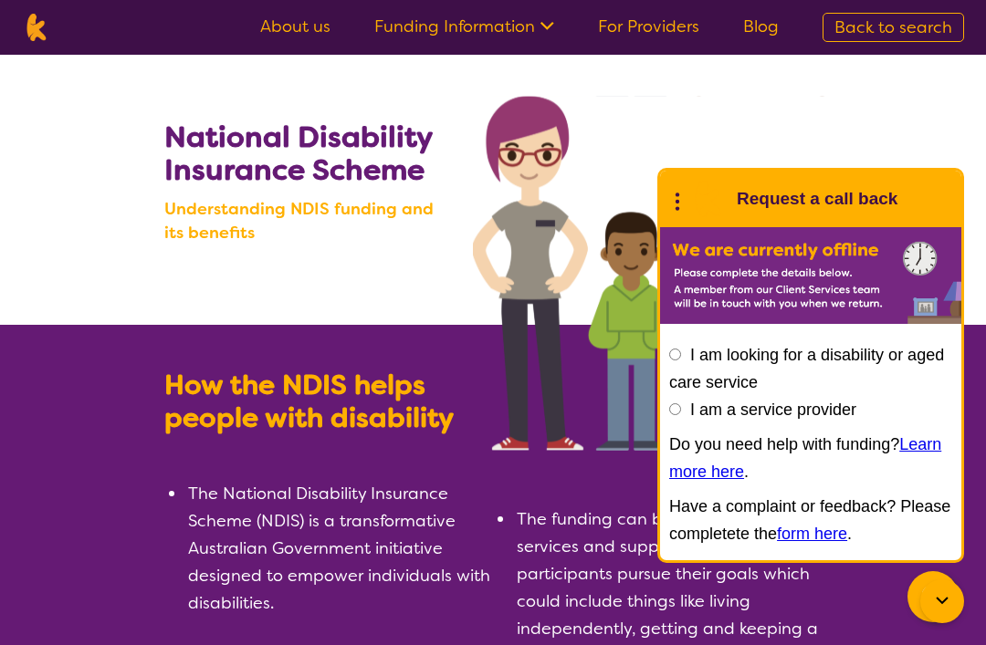
click at [938, 602] on icon at bounding box center [942, 602] width 22 height 22
